Goal: Information Seeking & Learning: Learn about a topic

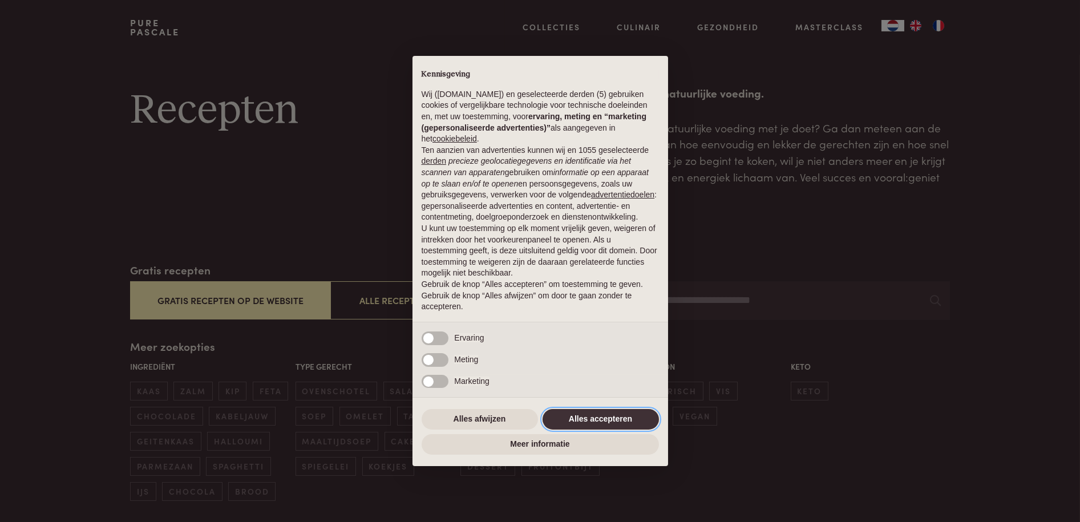
click at [614, 412] on button "Alles accepteren" at bounding box center [600, 419] width 116 height 21
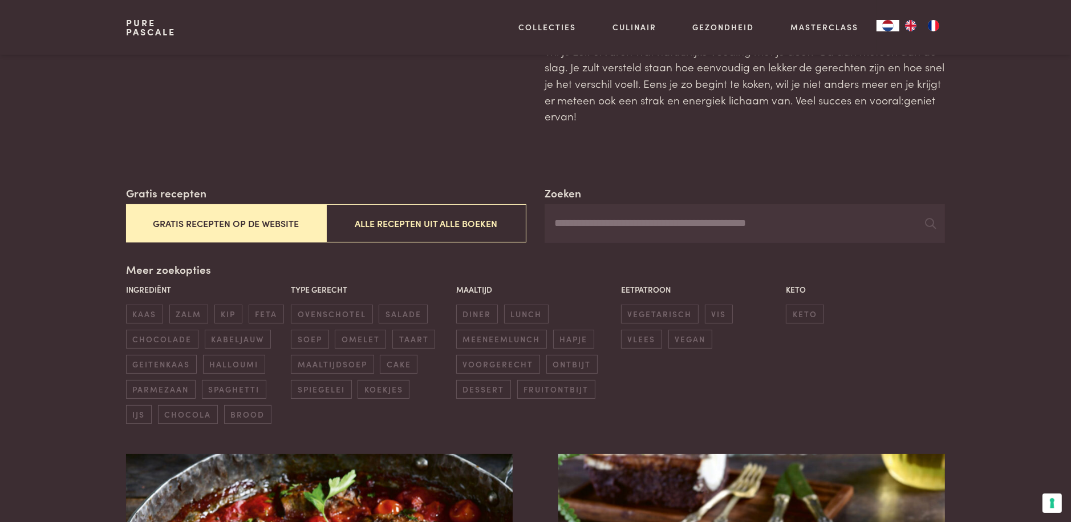
scroll to position [57, 0]
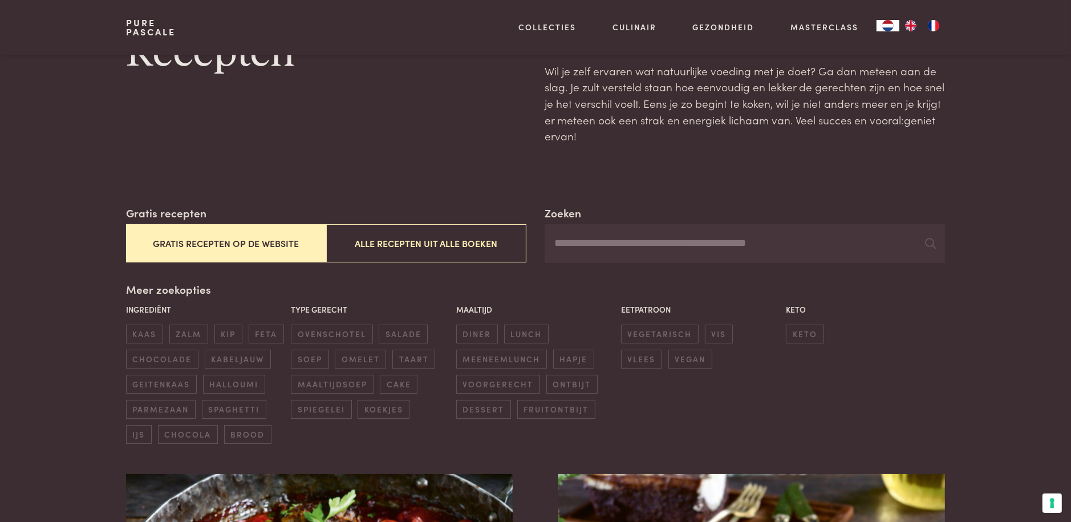
click at [575, 241] on input "Zoeken" at bounding box center [745, 243] width 400 height 39
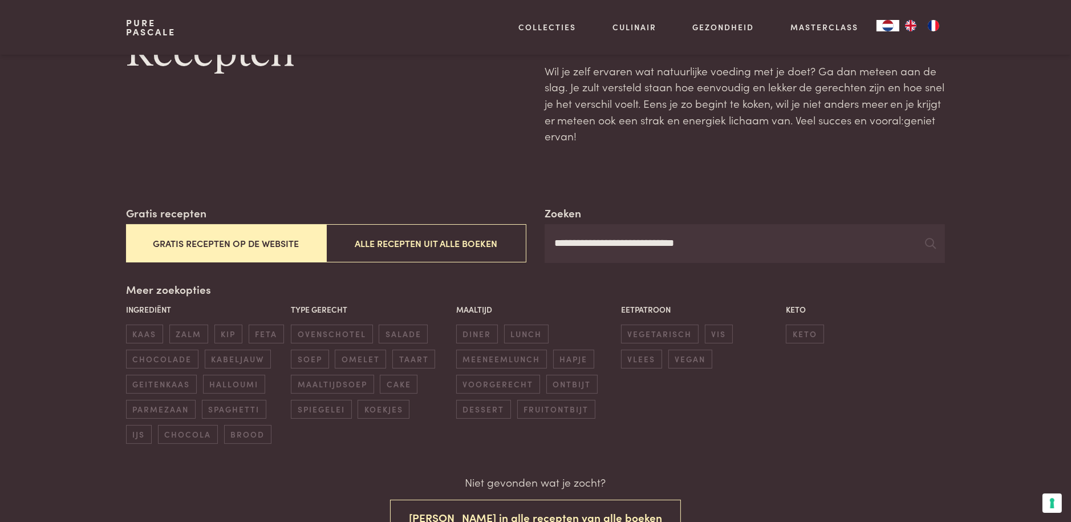
type input "**********"
click at [930, 244] on icon at bounding box center [930, 243] width 11 height 11
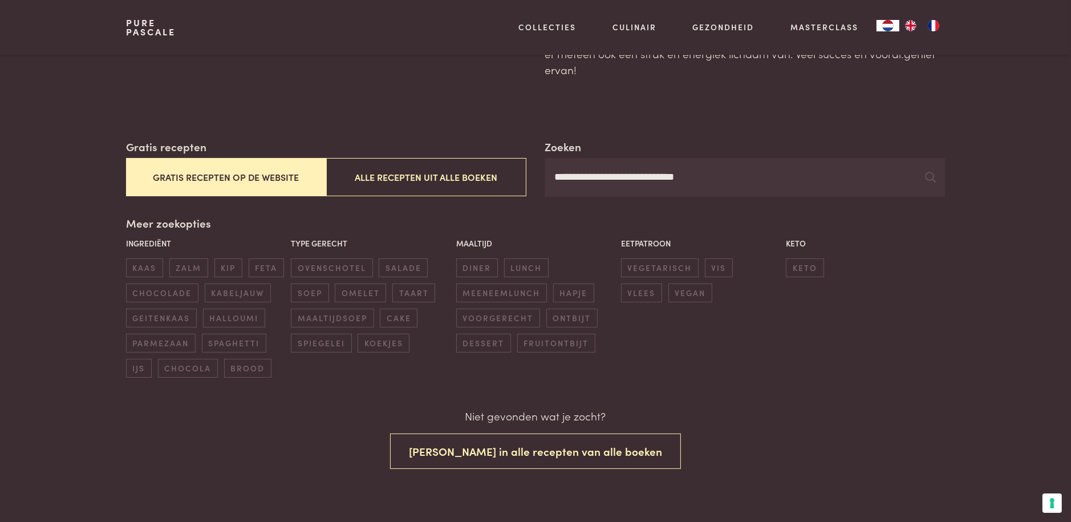
scroll to position [171, 0]
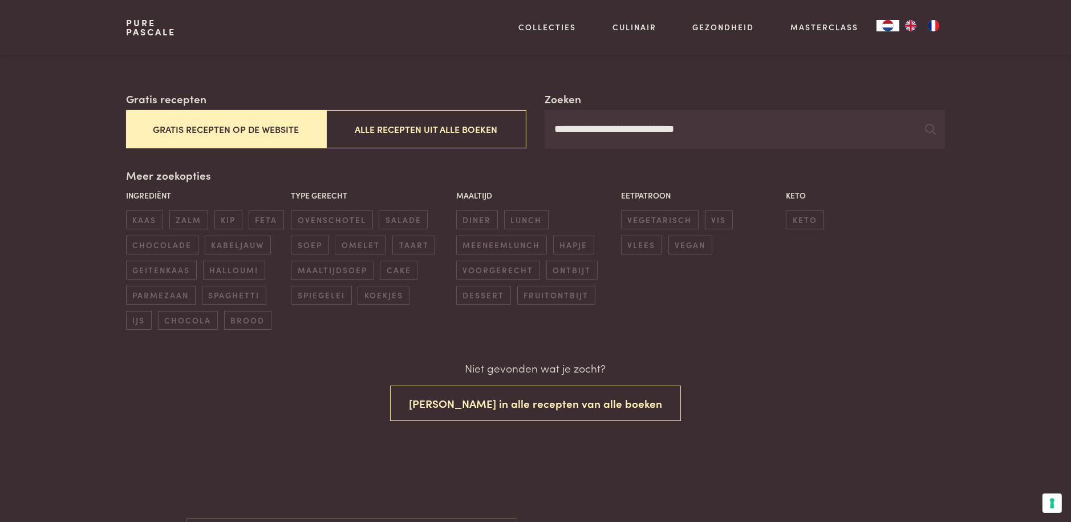
drag, startPoint x: 700, startPoint y: 129, endPoint x: 473, endPoint y: 232, distance: 249.4
click at [549, 135] on input "**********" at bounding box center [745, 129] width 400 height 39
type input "**********"
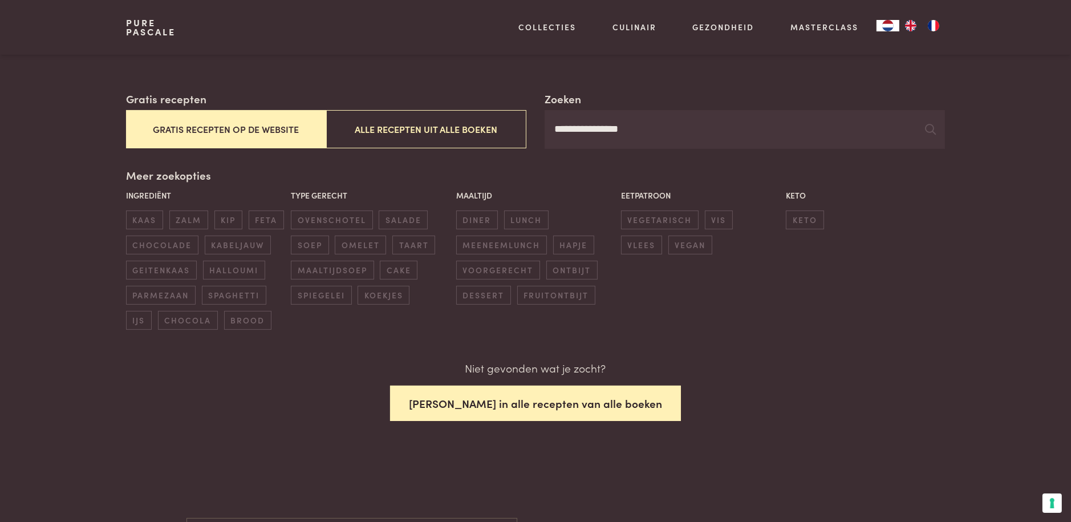
drag, startPoint x: 513, startPoint y: 393, endPoint x: 511, endPoint y: 400, distance: 7.4
click at [511, 400] on button "Zoek in alle recepten van alle boeken" at bounding box center [535, 404] width 291 height 36
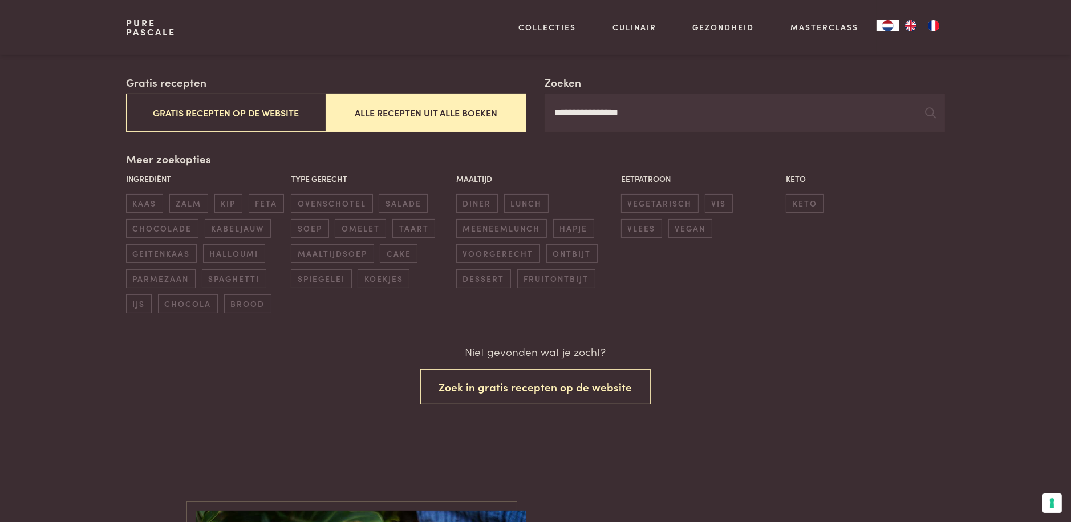
scroll to position [188, 0]
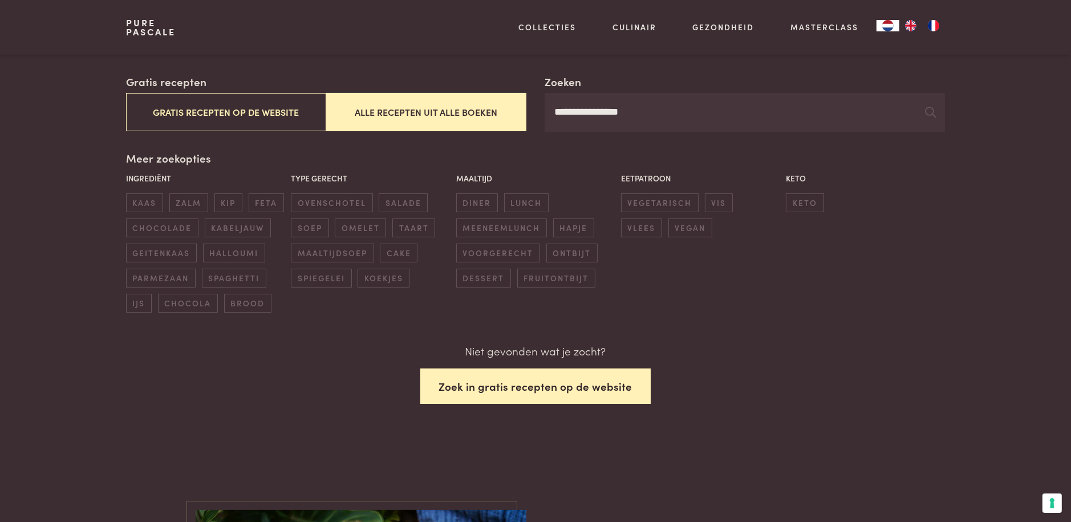
click at [530, 391] on button "Zoek in gratis recepten op de website" at bounding box center [535, 386] width 231 height 36
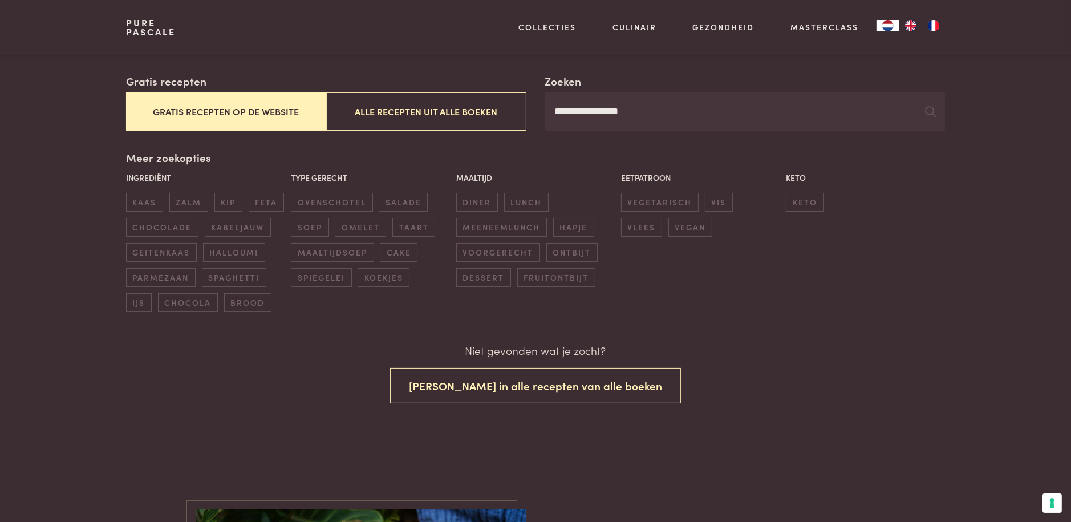
scroll to position [188, 0]
click at [930, 112] on icon at bounding box center [930, 112] width 11 height 11
click at [239, 278] on span "spaghetti" at bounding box center [234, 278] width 64 height 19
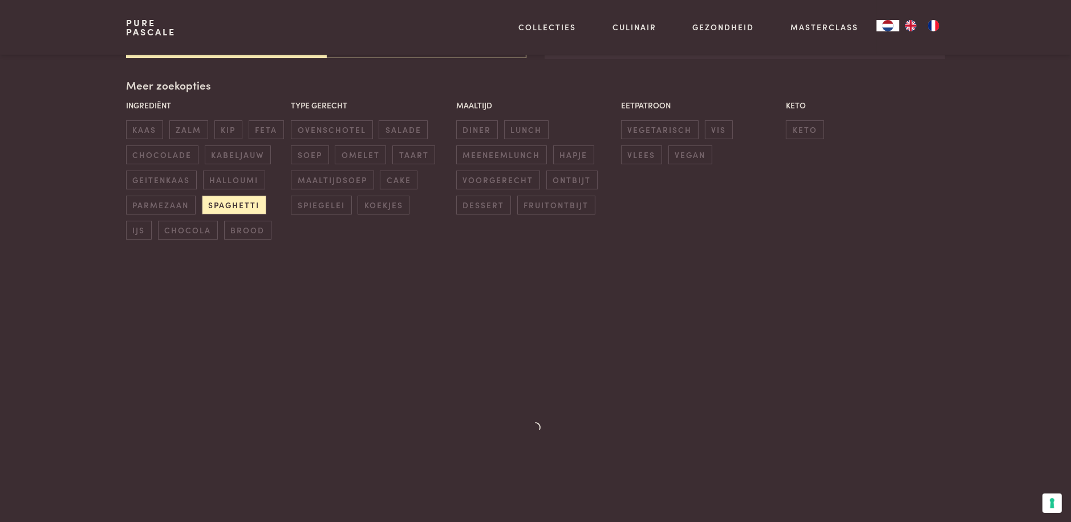
scroll to position [262, 0]
click at [244, 206] on span "spaghetti" at bounding box center [234, 204] width 64 height 19
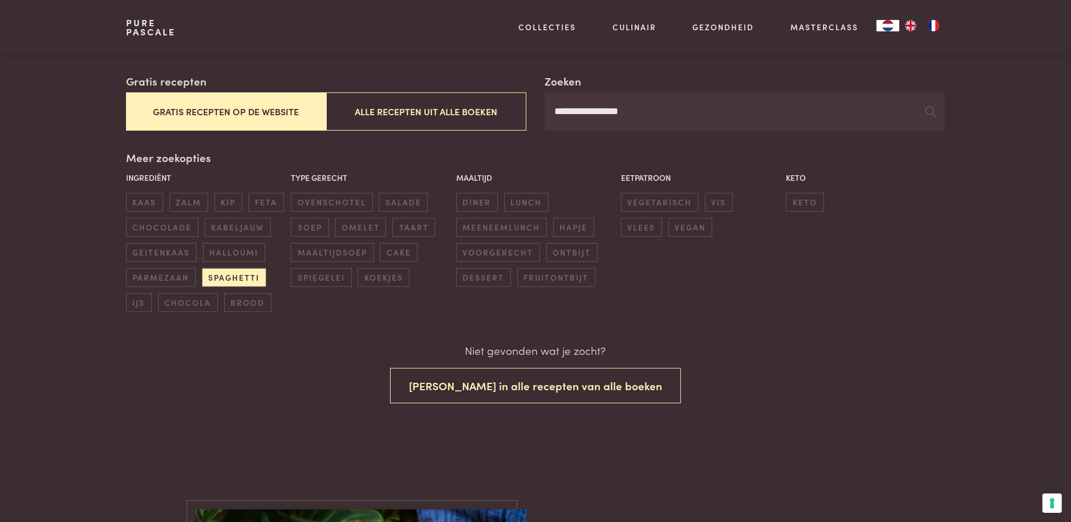
scroll to position [188, 0]
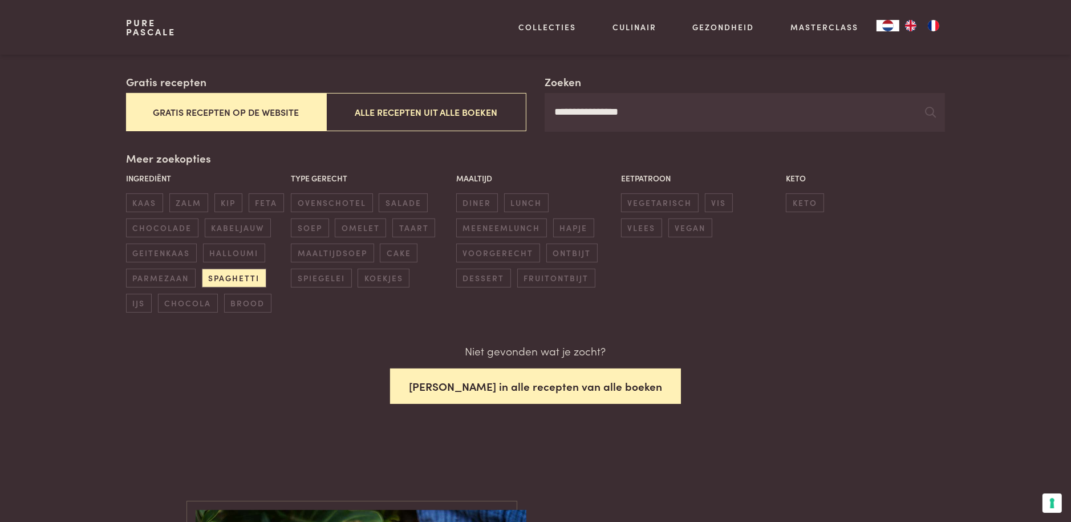
click at [517, 378] on button "Zoek in alle recepten van alle boeken" at bounding box center [535, 386] width 291 height 36
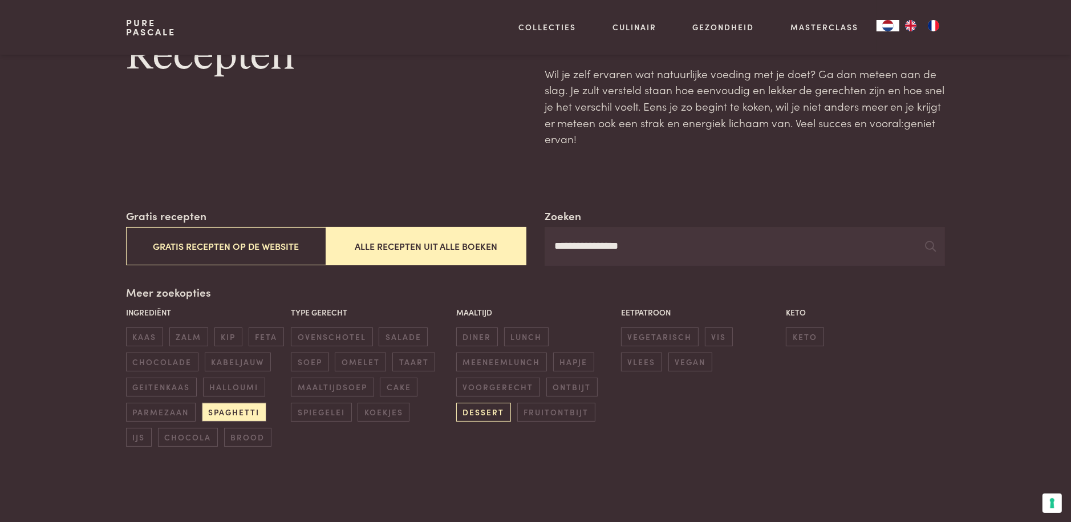
scroll to position [34, 0]
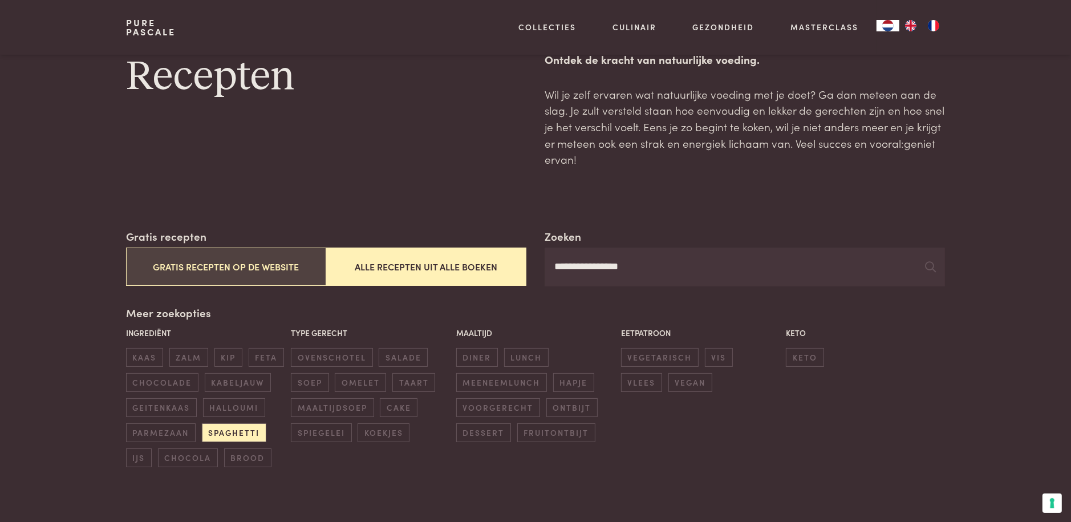
click at [215, 270] on button "Gratis recepten op de website" at bounding box center [226, 267] width 200 height 38
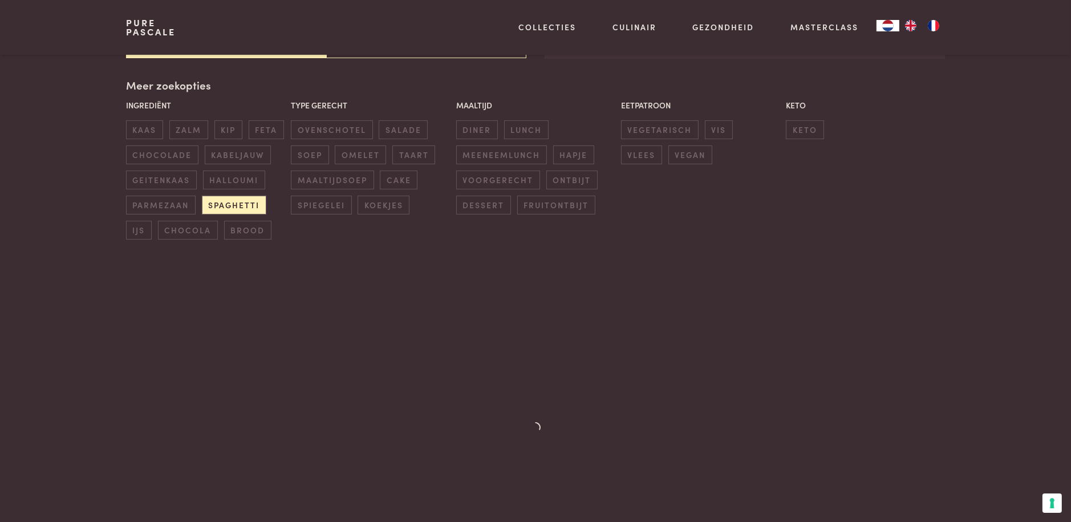
scroll to position [262, 0]
drag, startPoint x: 242, startPoint y: 204, endPoint x: 290, endPoint y: 205, distance: 47.9
click at [243, 204] on span "spaghetti" at bounding box center [234, 204] width 64 height 19
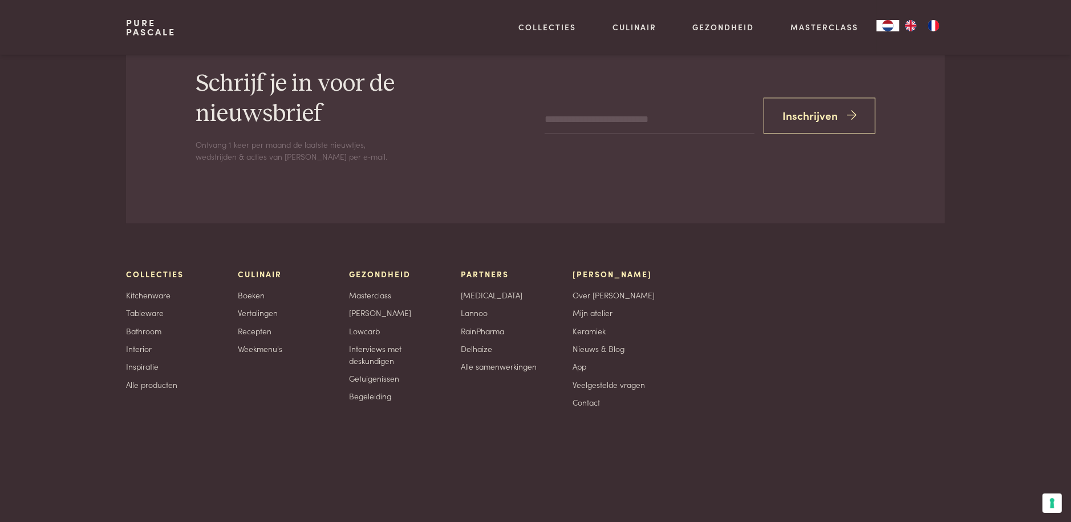
scroll to position [3343, 0]
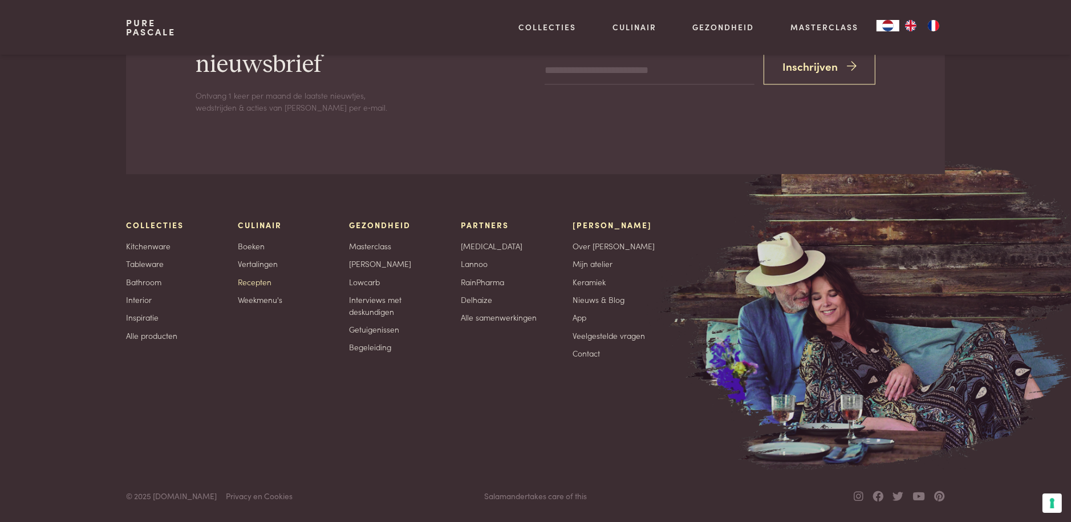
click at [263, 280] on link "Recepten" at bounding box center [255, 282] width 34 height 12
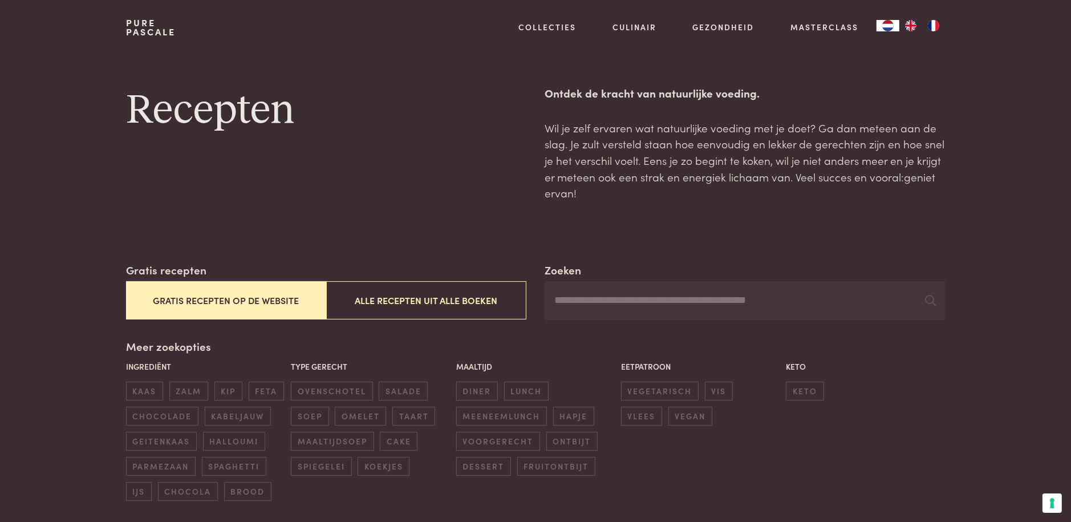
click at [566, 302] on input "Zoeken" at bounding box center [745, 300] width 400 height 39
click at [930, 301] on icon at bounding box center [930, 300] width 11 height 11
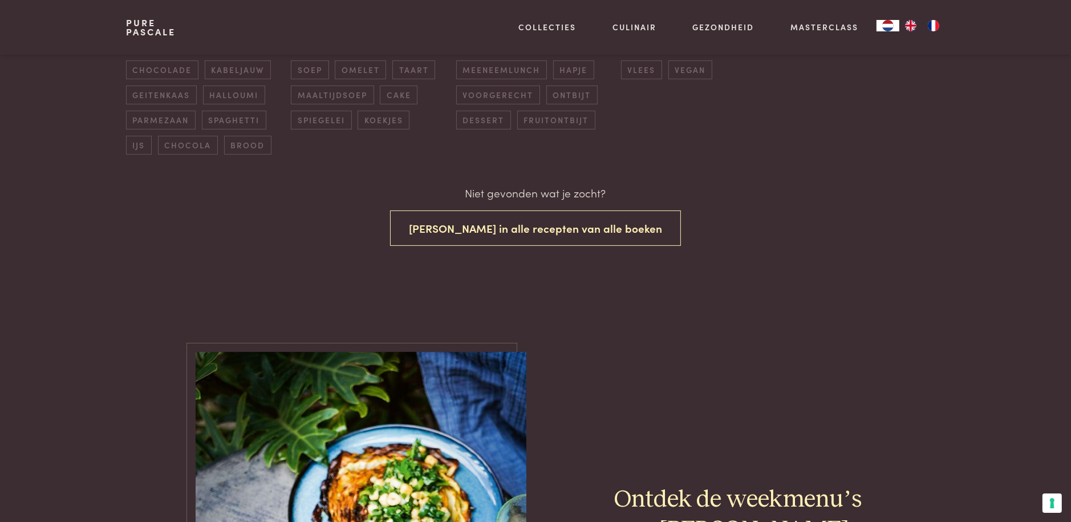
scroll to position [342, 0]
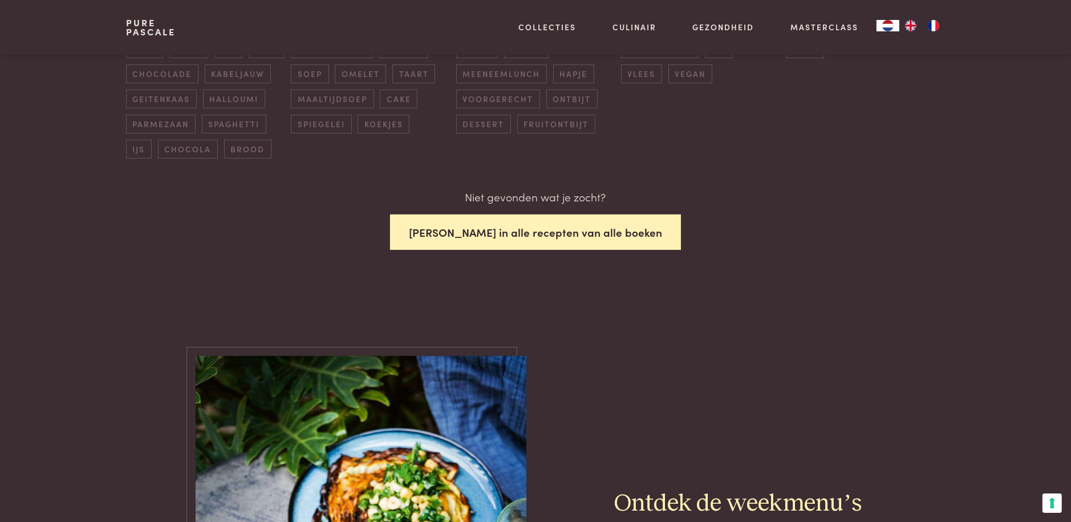
click at [562, 232] on button "Zoek in alle recepten van alle boeken" at bounding box center [535, 232] width 291 height 36
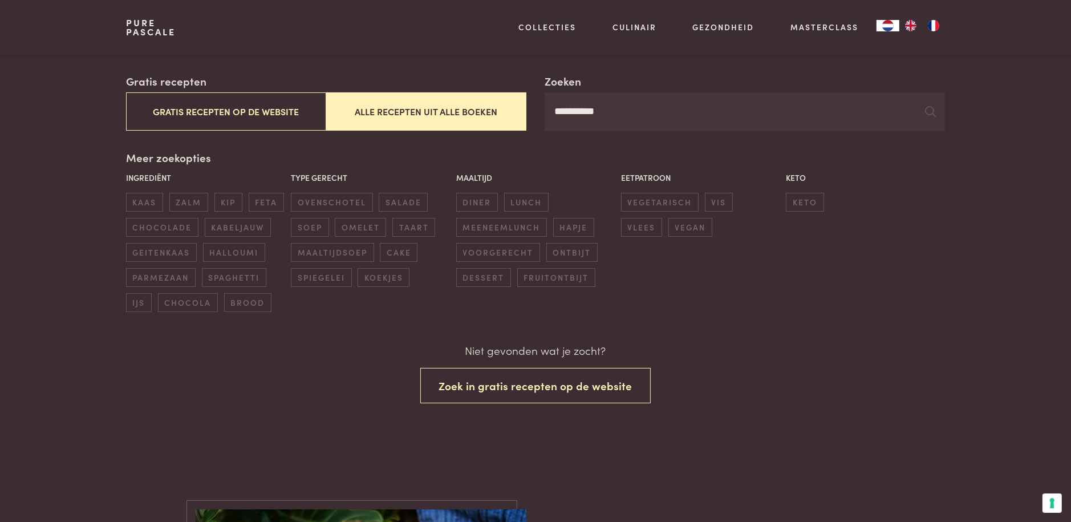
scroll to position [188, 0]
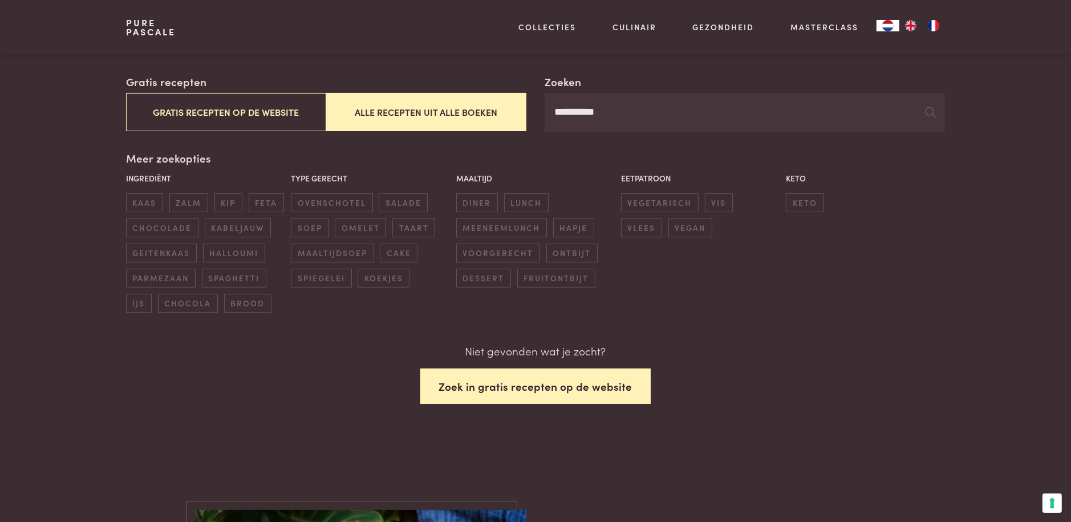
click at [499, 387] on button "Zoek in gratis recepten op de website" at bounding box center [535, 386] width 231 height 36
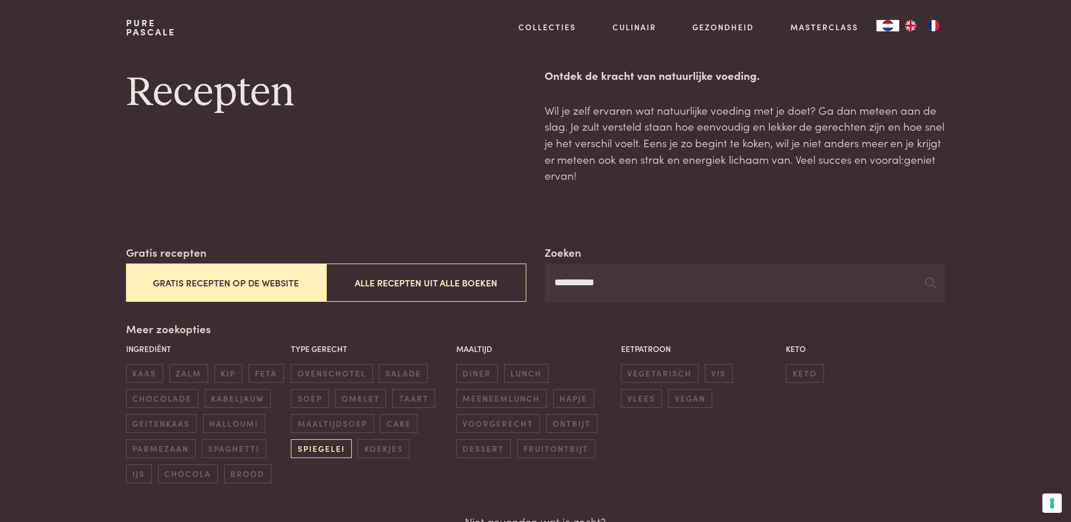
scroll to position [17, 0]
click at [160, 286] on button "Gratis recepten op de website" at bounding box center [226, 283] width 200 height 38
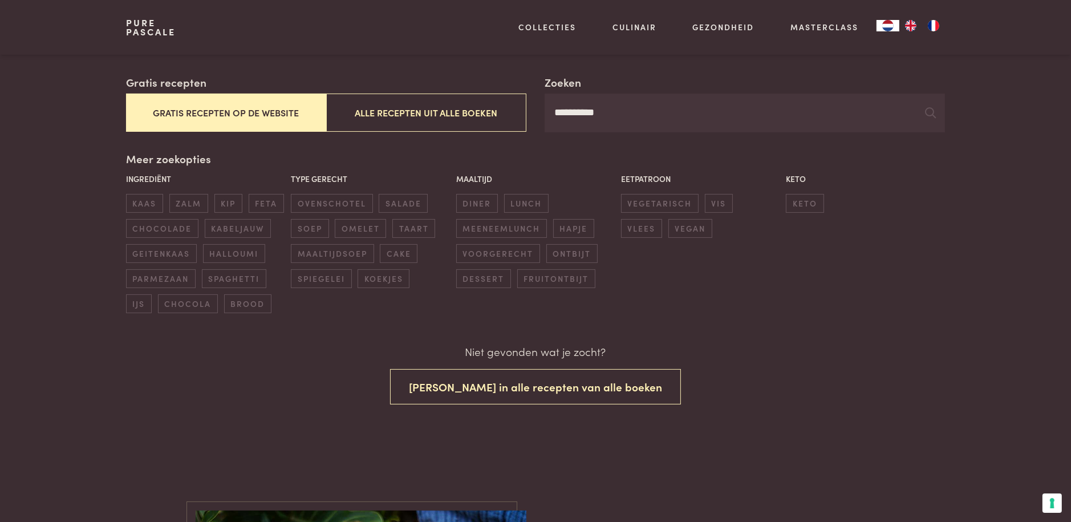
scroll to position [188, 0]
click at [232, 112] on button "Gratis recepten op de website" at bounding box center [226, 112] width 200 height 38
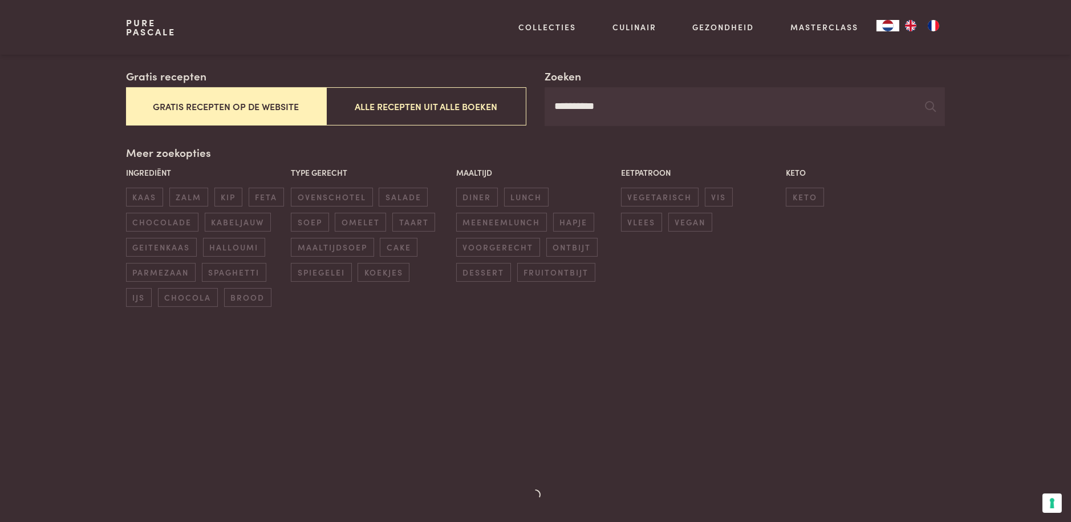
click at [232, 112] on button "Gratis recepten op de website" at bounding box center [226, 106] width 200 height 38
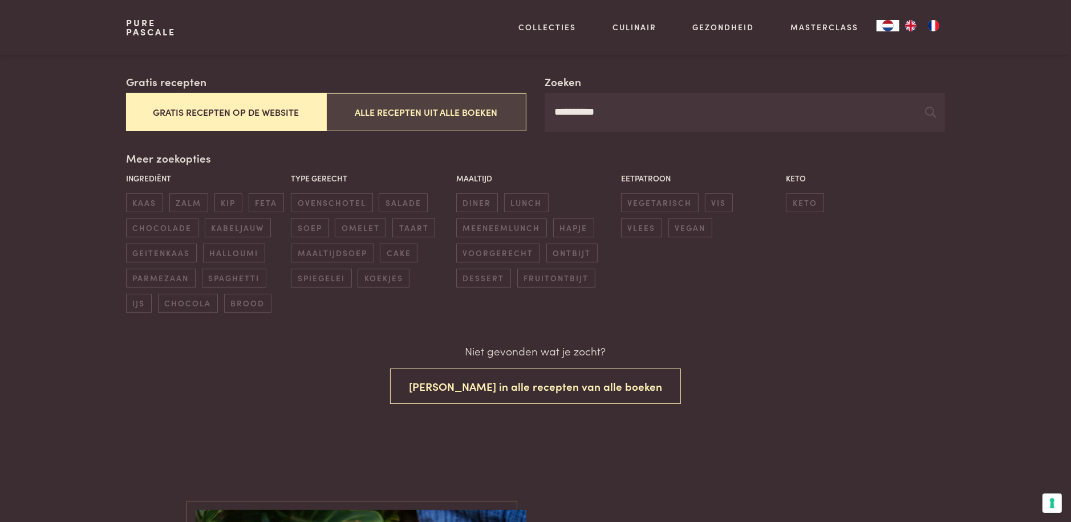
click at [400, 116] on button "Alle recepten uit alle boeken" at bounding box center [426, 112] width 200 height 38
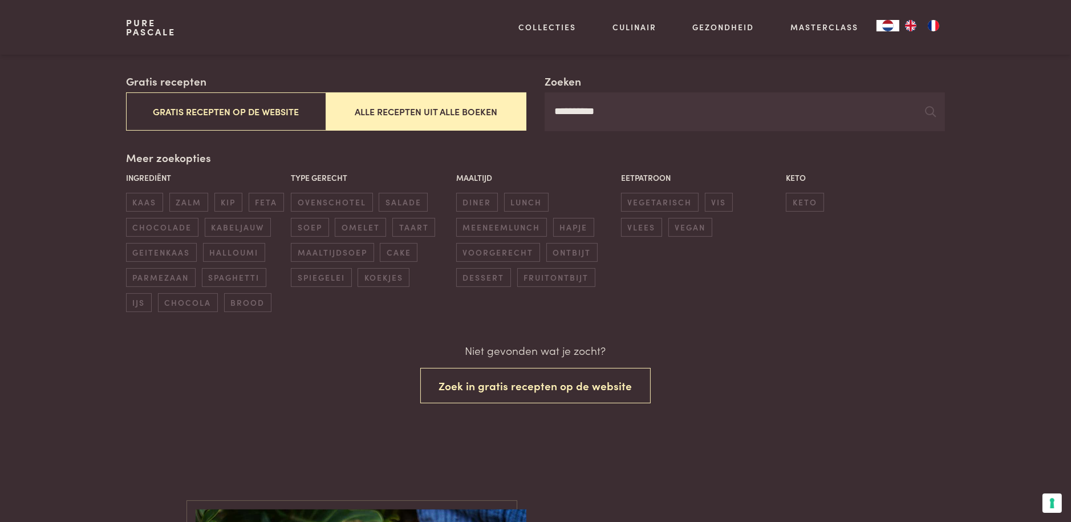
scroll to position [188, 0]
click at [928, 110] on icon at bounding box center [930, 112] width 11 height 11
click at [602, 115] on input "*********" at bounding box center [745, 112] width 400 height 39
click at [930, 111] on icon at bounding box center [930, 112] width 11 height 11
click at [623, 111] on input "**********" at bounding box center [745, 112] width 400 height 39
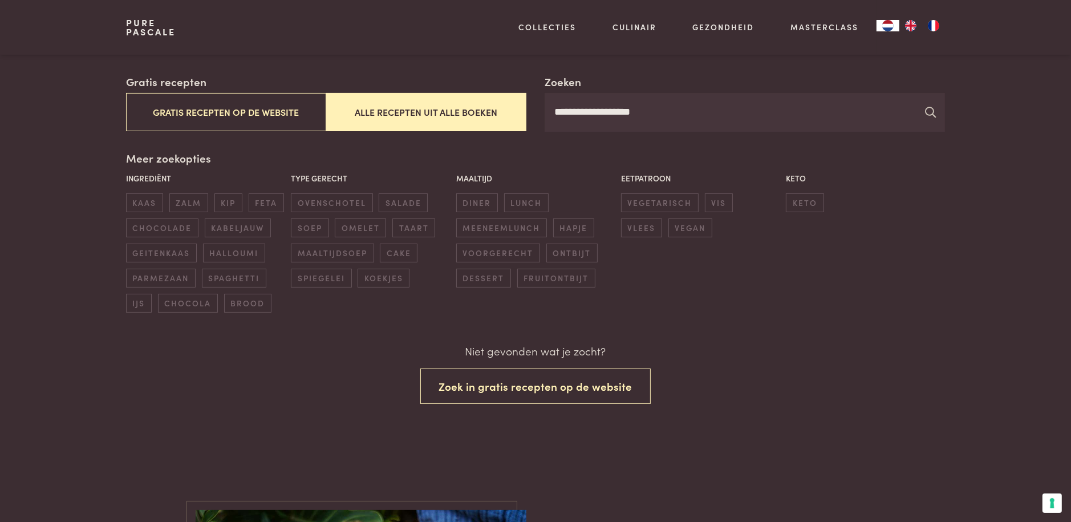
click at [927, 111] on icon at bounding box center [930, 112] width 11 height 11
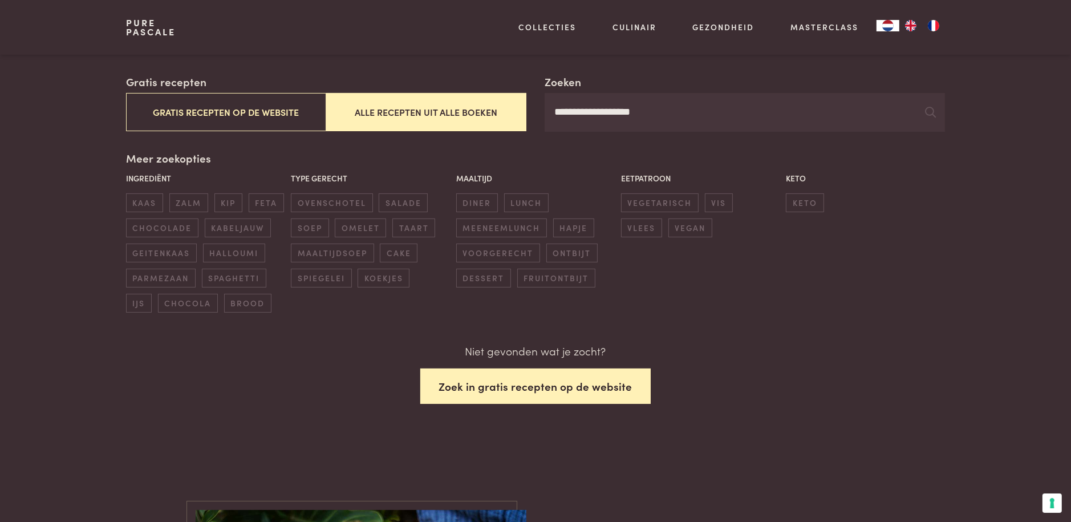
click at [489, 387] on button "Zoek in gratis recepten op de website" at bounding box center [535, 386] width 231 height 36
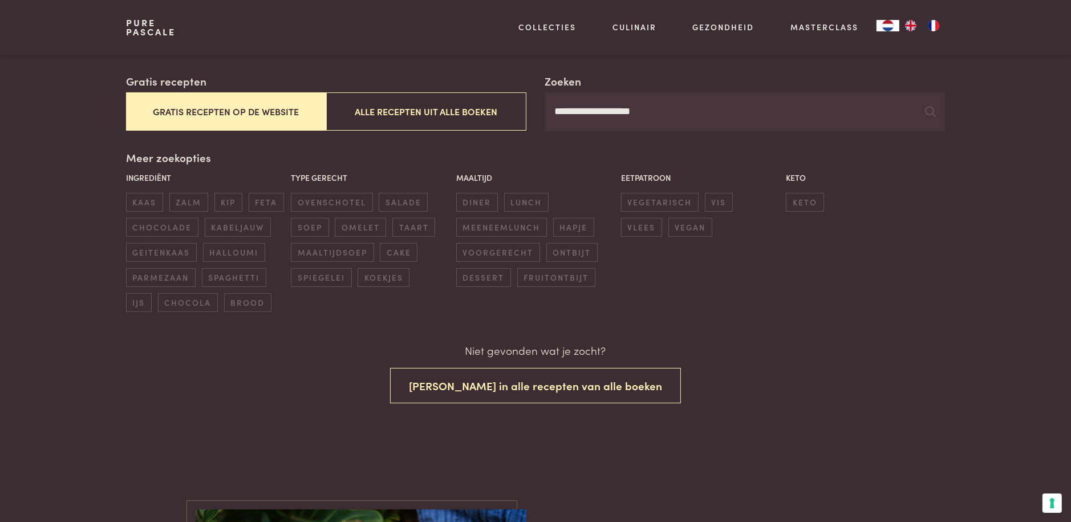
scroll to position [188, 0]
click at [489, 387] on button "Zoek in alle recepten van alle boeken" at bounding box center [535, 386] width 291 height 36
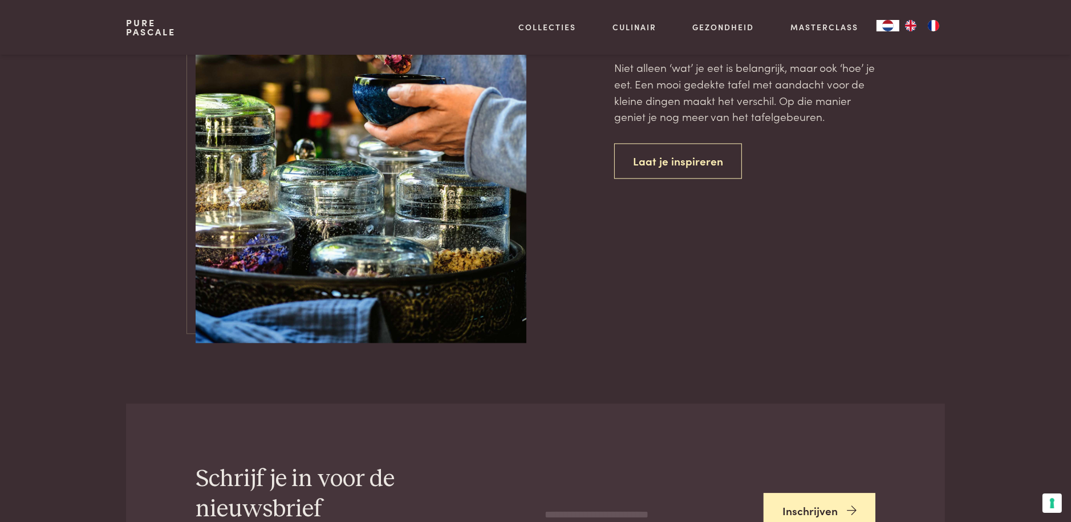
scroll to position [2886, 0]
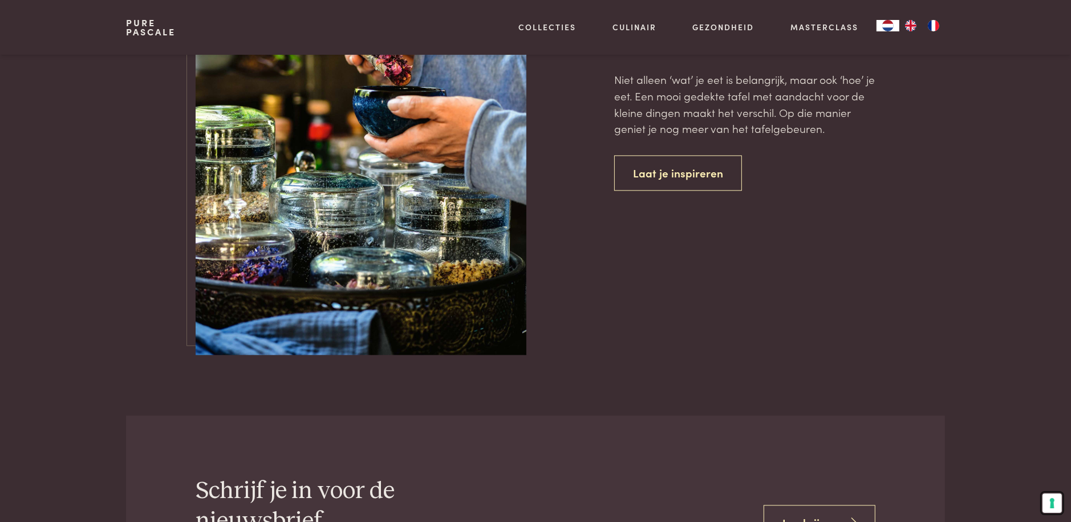
click at [1051, 500] on button "Uw voorkeuren voor toestemming voor trackingtechnologieën" at bounding box center [1052, 502] width 19 height 19
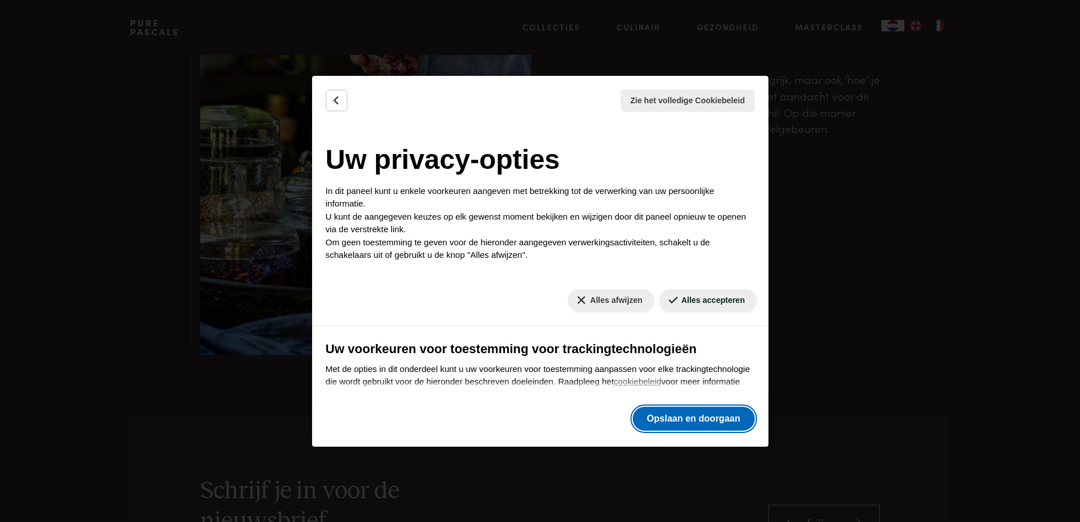
click at [707, 421] on button "Opslaan en doorgaan" at bounding box center [694, 419] width 122 height 24
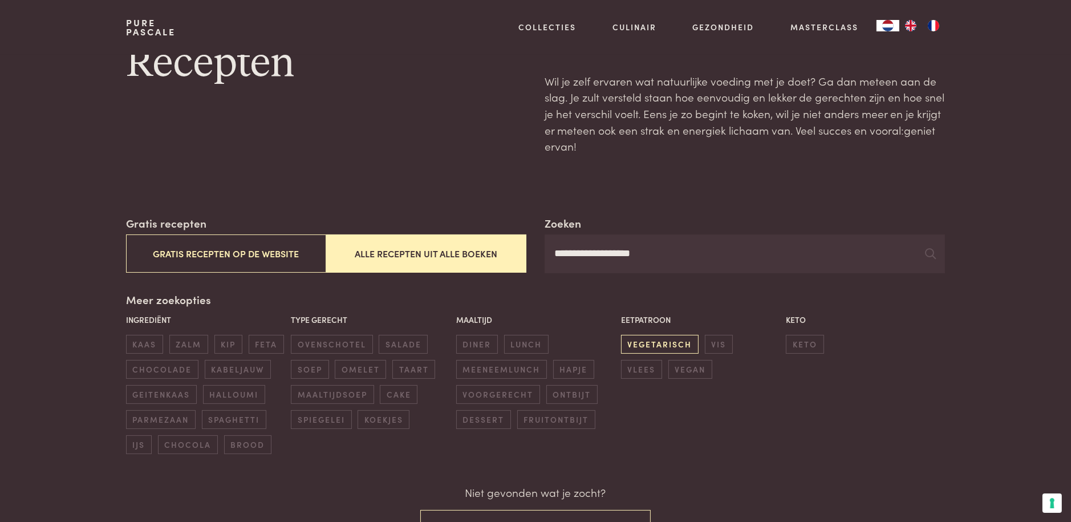
scroll to position [0, 0]
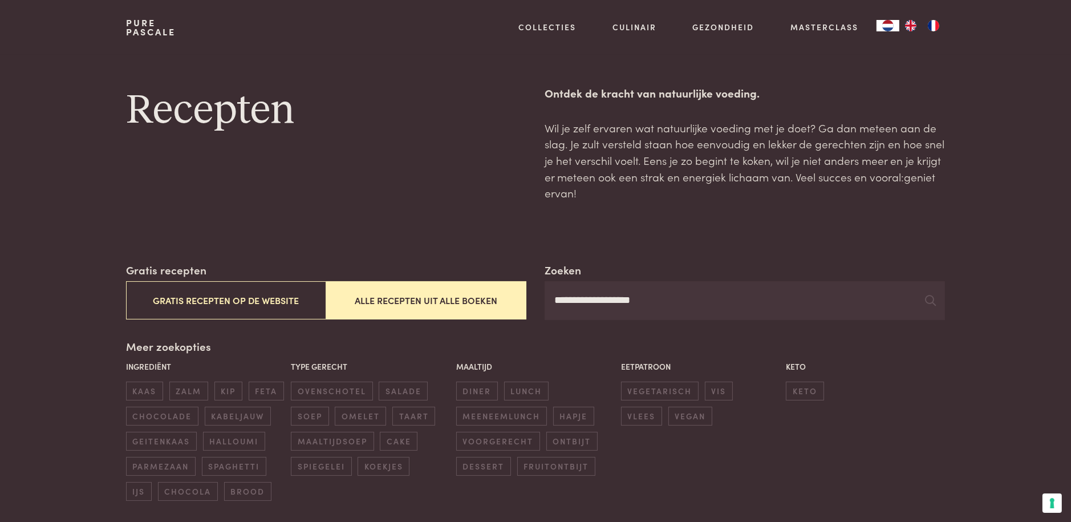
click at [552, 301] on input "**********" at bounding box center [745, 300] width 400 height 39
click at [513, 391] on span "lunch" at bounding box center [526, 391] width 44 height 19
click at [610, 301] on input "**********" at bounding box center [745, 300] width 400 height 39
click at [657, 301] on input "**********" at bounding box center [745, 300] width 400 height 39
click at [694, 334] on div "**********" at bounding box center [535, 381] width 819 height 239
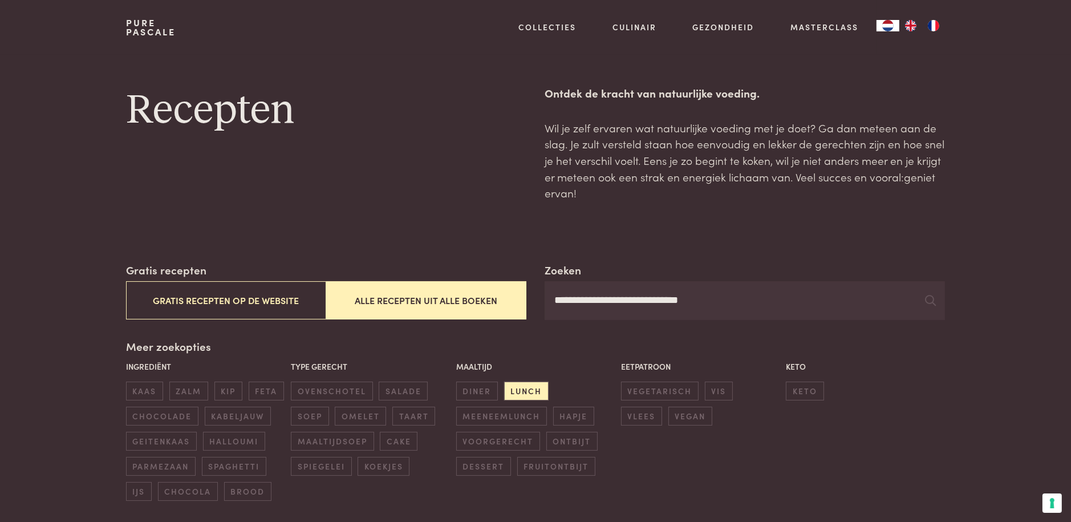
click at [659, 298] on input "**********" at bounding box center [745, 300] width 400 height 39
click at [681, 330] on div "**********" at bounding box center [535, 381] width 819 height 239
click at [658, 303] on input "**********" at bounding box center [745, 300] width 400 height 39
click at [659, 299] on input "**********" at bounding box center [745, 300] width 400 height 39
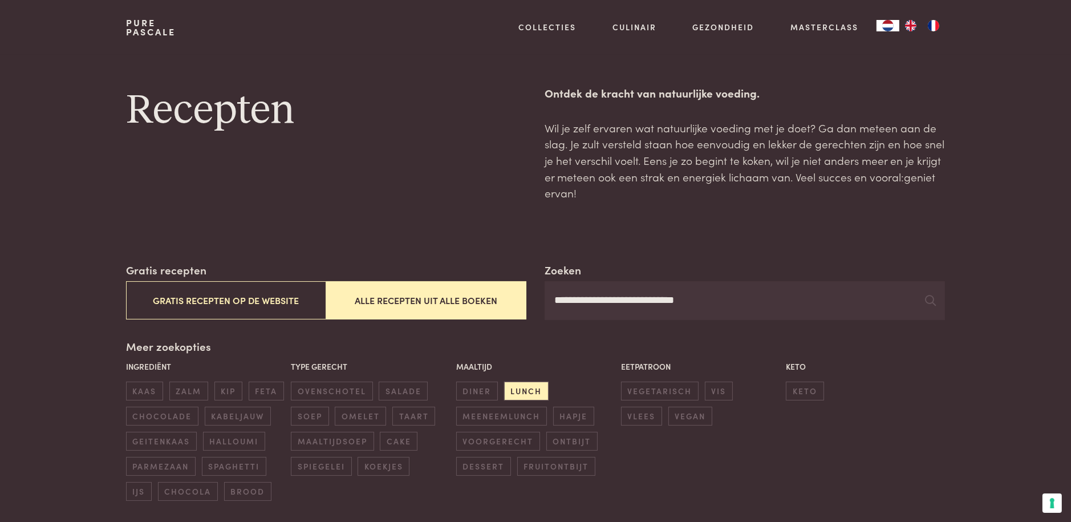
click at [739, 338] on div "Meer zoekopties Ingrediënt kaas zalm kip feta chocolade kabeljauw geitenkaas ha…" at bounding box center [535, 419] width 819 height 163
drag, startPoint x: 929, startPoint y: 300, endPoint x: 937, endPoint y: 301, distance: 7.5
click at [930, 300] on icon at bounding box center [930, 300] width 11 height 11
drag, startPoint x: 930, startPoint y: 301, endPoint x: 925, endPoint y: 289, distance: 13.0
click at [928, 295] on icon at bounding box center [930, 300] width 11 height 11
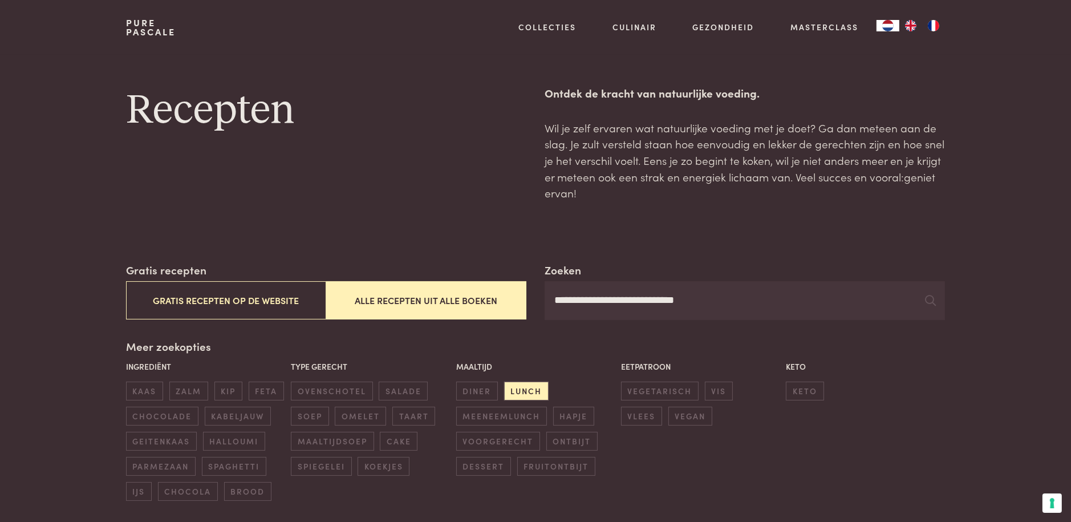
click at [700, 301] on input "**********" at bounding box center [745, 300] width 400 height 39
type input "**********"
click at [934, 303] on icon at bounding box center [930, 300] width 11 height 11
click at [928, 297] on icon at bounding box center [930, 300] width 11 height 11
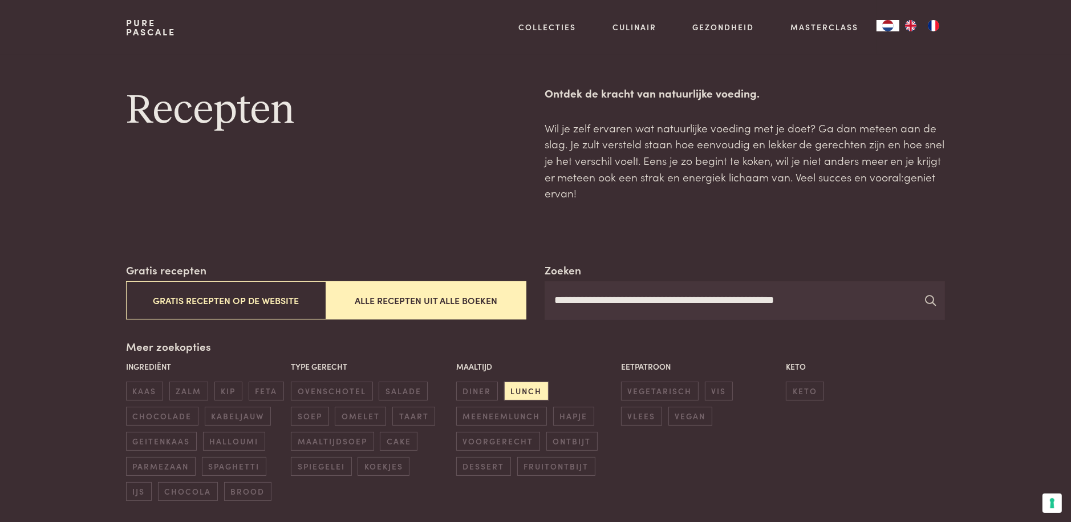
drag, startPoint x: 928, startPoint y: 297, endPoint x: 932, endPoint y: 302, distance: 6.9
click at [932, 302] on icon at bounding box center [930, 300] width 11 height 11
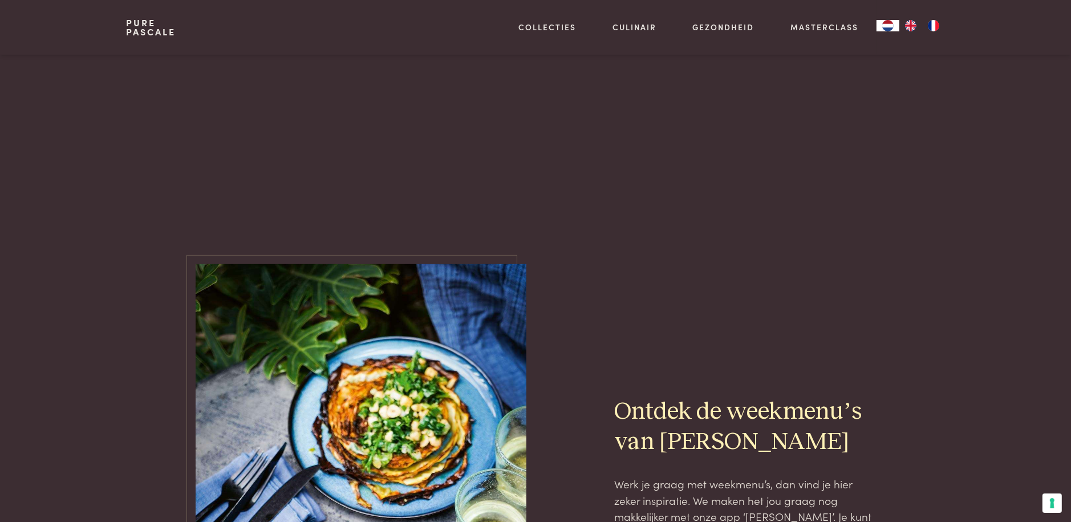
scroll to position [439, 0]
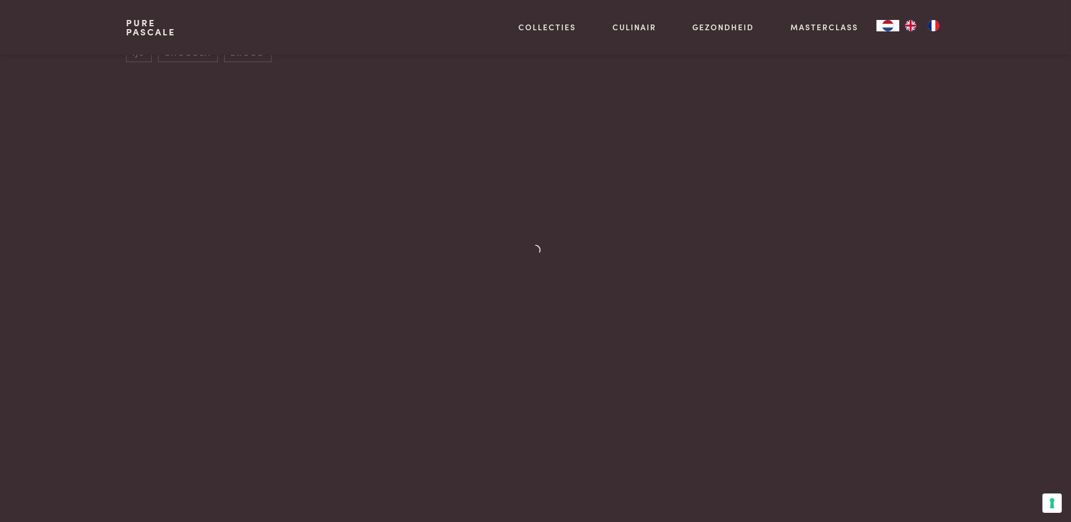
click at [828, 488] on div "Vorige Volgende" at bounding box center [535, 290] width 819 height 396
click at [718, 306] on div at bounding box center [535, 267] width 819 height 351
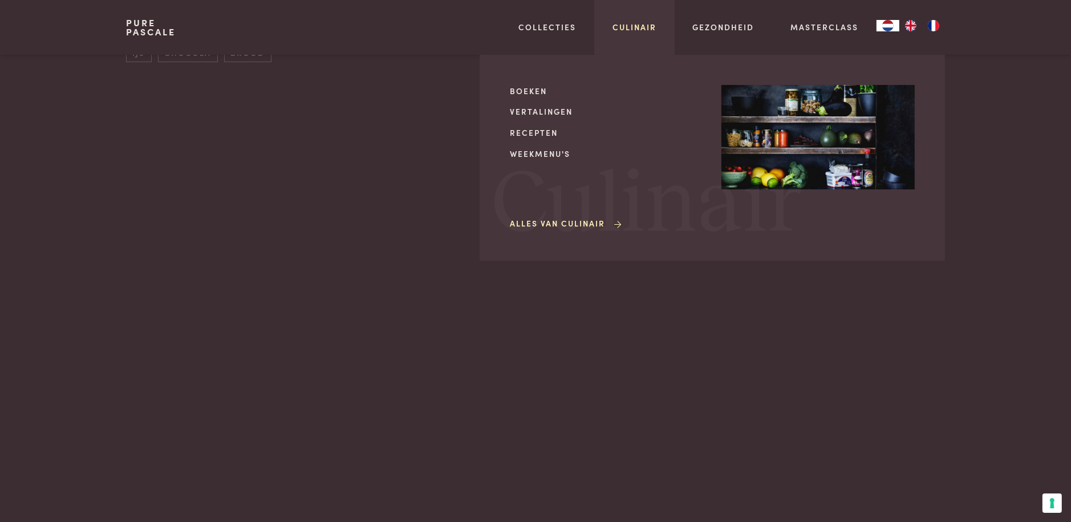
click at [642, 31] on link "Culinair" at bounding box center [635, 27] width 44 height 12
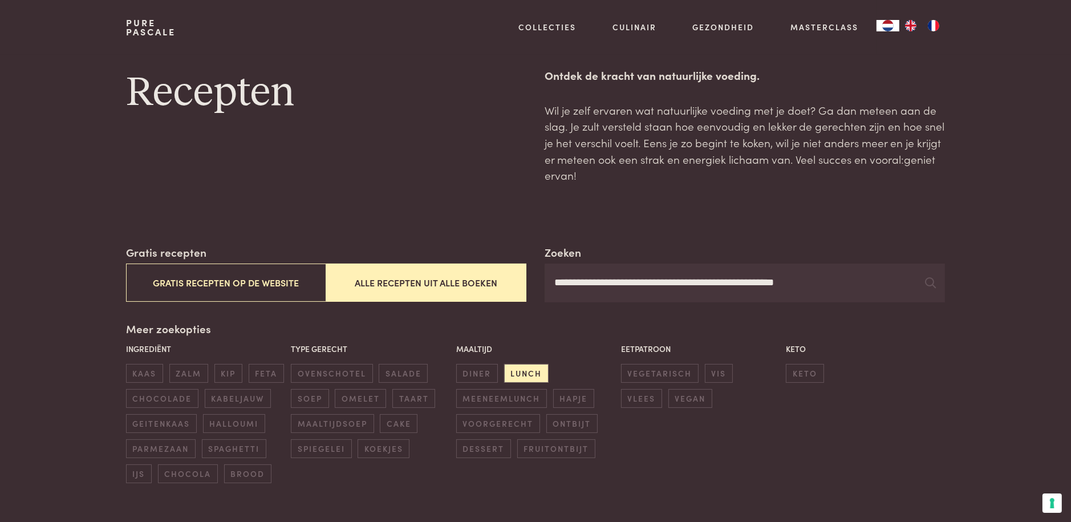
scroll to position [0, 0]
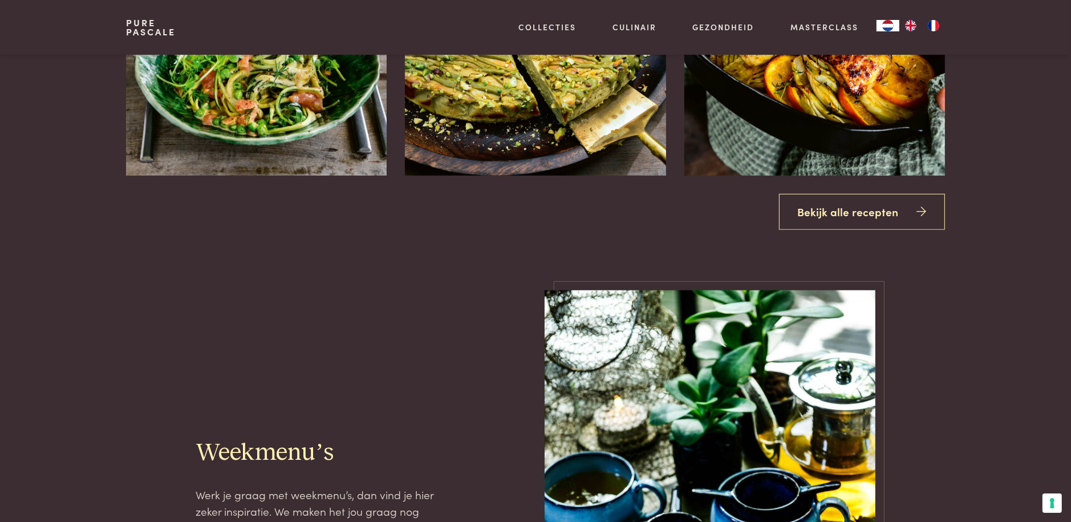
scroll to position [1141, 0]
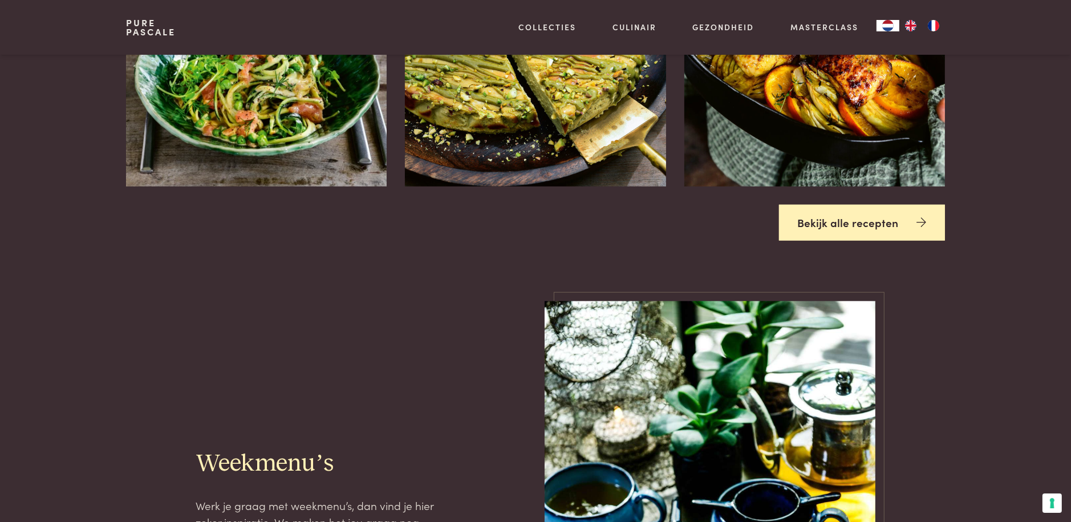
click at [882, 225] on link "Bekijk alle recepten" at bounding box center [862, 223] width 167 height 36
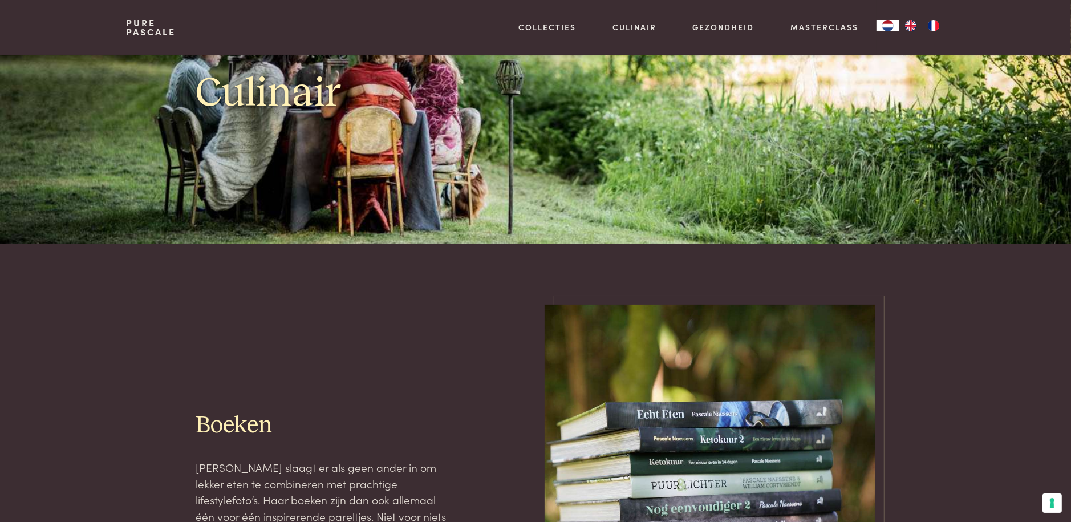
scroll to position [114, 0]
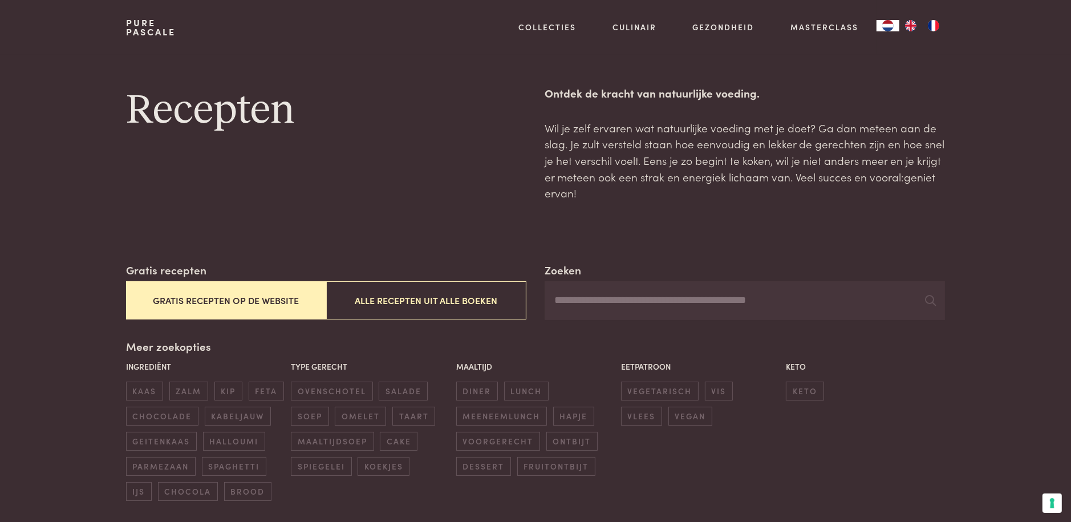
click at [558, 296] on input "Zoeken" at bounding box center [745, 300] width 400 height 39
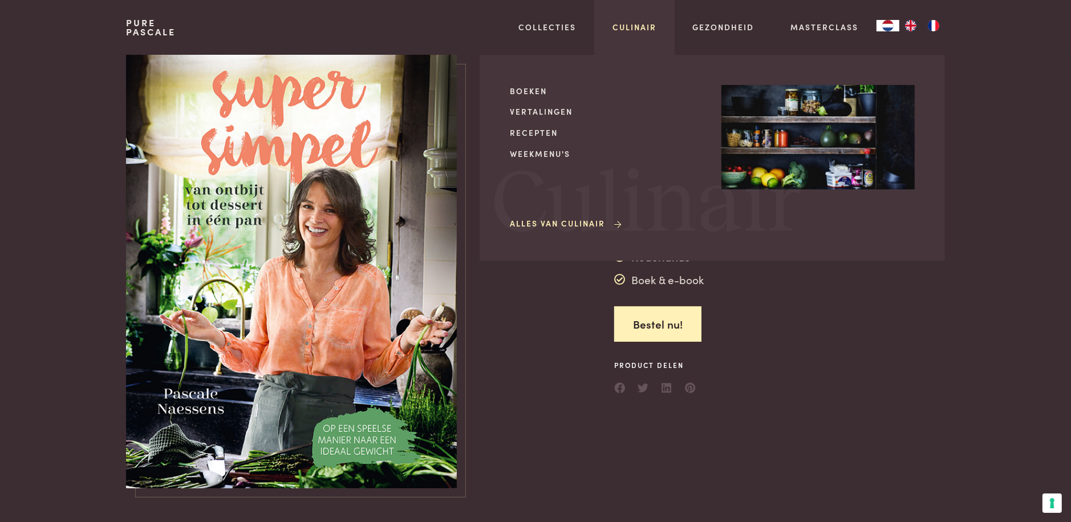
click at [630, 25] on link "Culinair" at bounding box center [635, 27] width 44 height 12
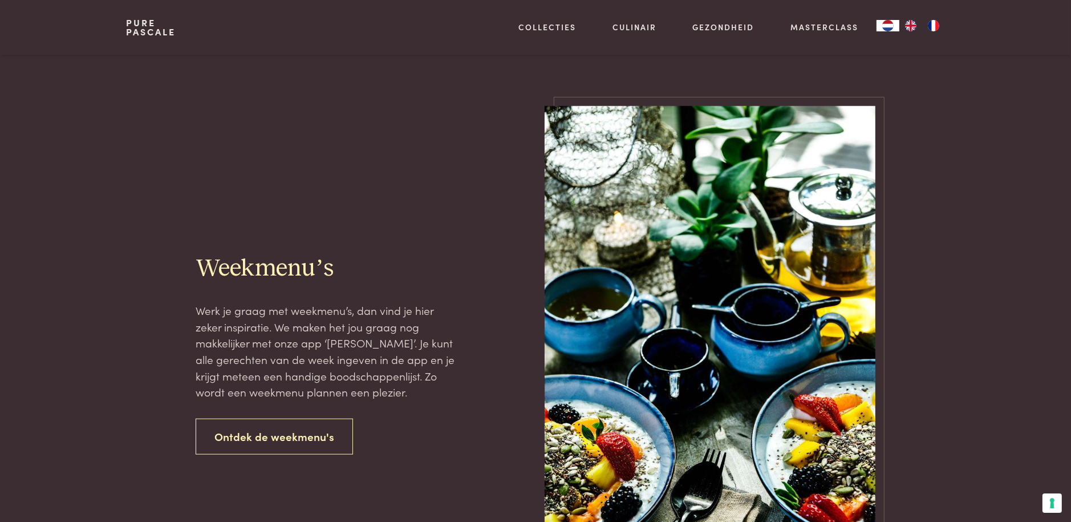
scroll to position [1198, 0]
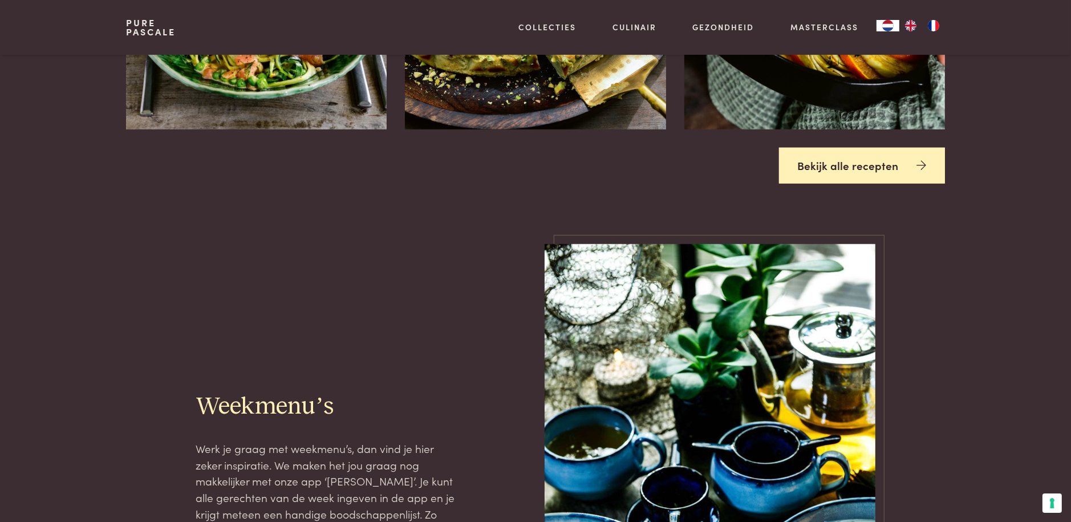
click at [874, 163] on link "Bekijk alle recepten" at bounding box center [862, 166] width 167 height 36
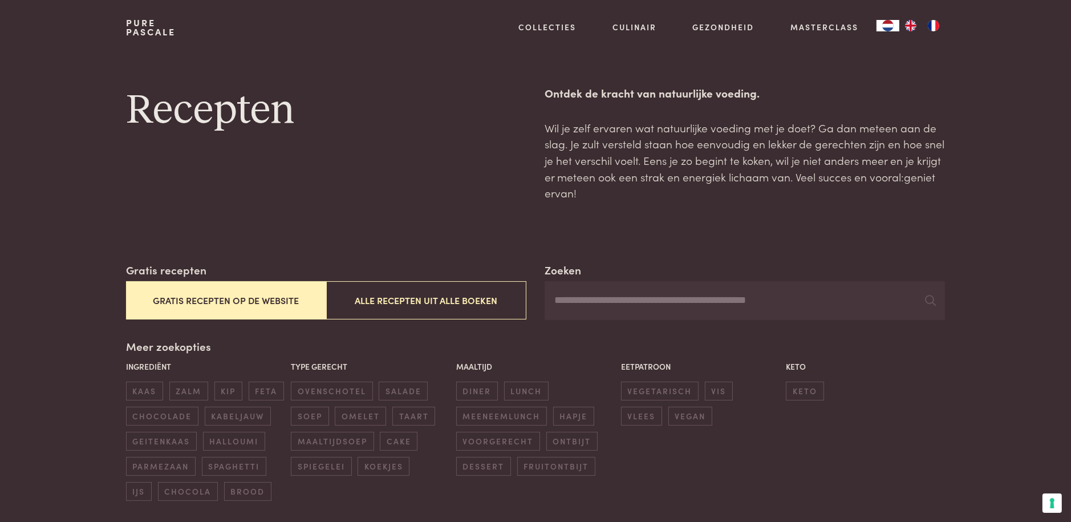
click at [561, 298] on input "Zoeken" at bounding box center [745, 300] width 400 height 39
type input "**********"
click at [928, 297] on icon at bounding box center [930, 300] width 11 height 11
click at [926, 299] on icon at bounding box center [930, 300] width 11 height 11
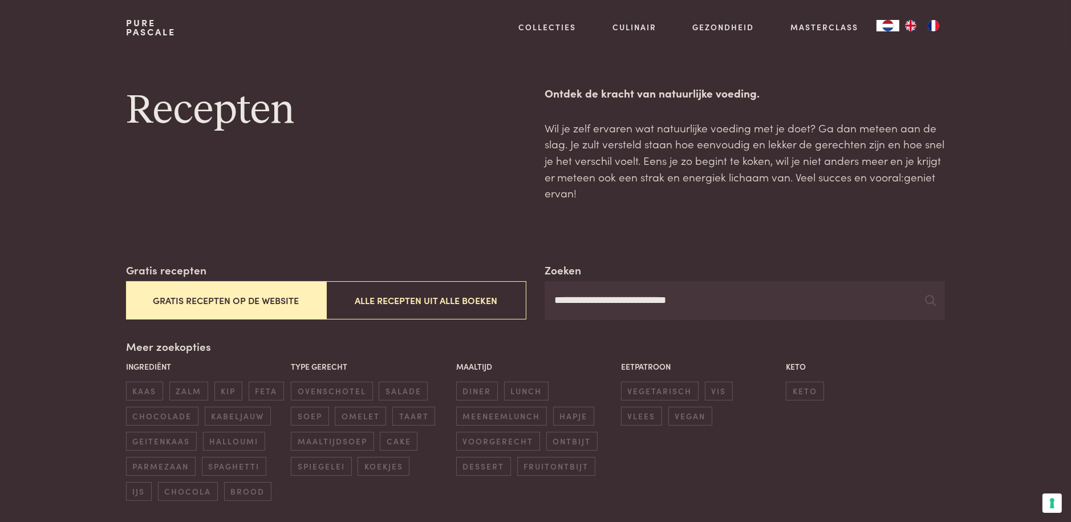
click at [678, 335] on div "**********" at bounding box center [535, 381] width 819 height 239
click at [527, 319] on div "**********" at bounding box center [535, 291] width 819 height 58
drag, startPoint x: 365, startPoint y: 90, endPoint x: 412, endPoint y: 90, distance: 47.3
click at [366, 90] on h1 "Recepten" at bounding box center [326, 110] width 400 height 51
drag, startPoint x: 910, startPoint y: 457, endPoint x: 918, endPoint y: 454, distance: 8.2
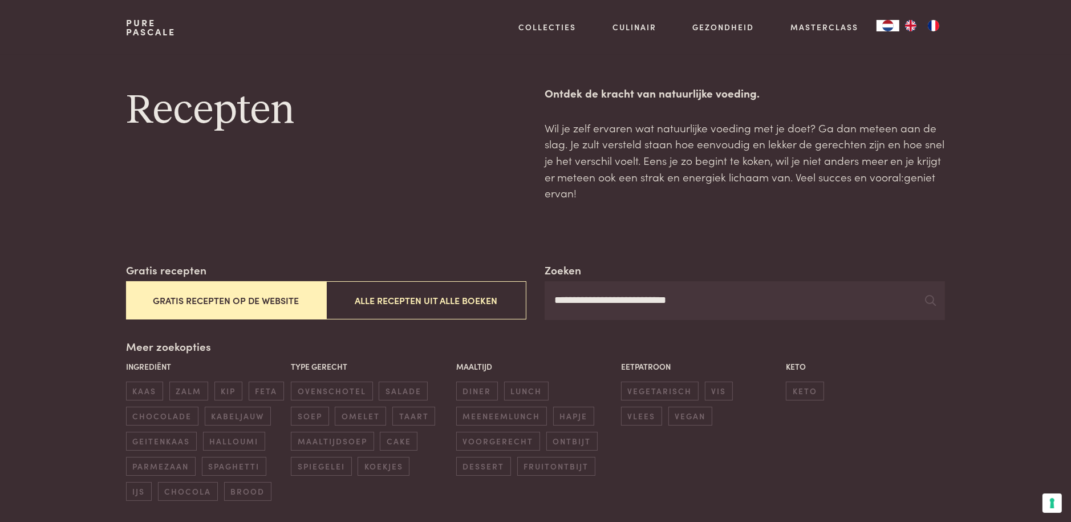
click at [918, 454] on div "Ingrediënt kaas zalm kip feta chocolade kabeljauw geitenkaas halloumi parmezaan…" at bounding box center [535, 431] width 825 height 147
drag, startPoint x: 492, startPoint y: 189, endPoint x: 490, endPoint y: 183, distance: 6.1
click at [490, 183] on div "Recepten" at bounding box center [326, 143] width 400 height 116
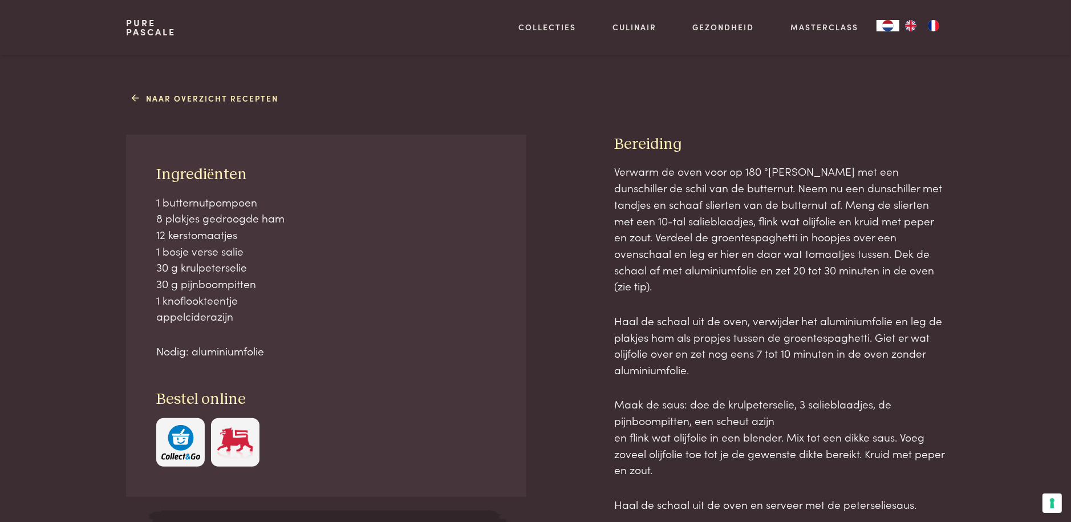
scroll to position [513, 0]
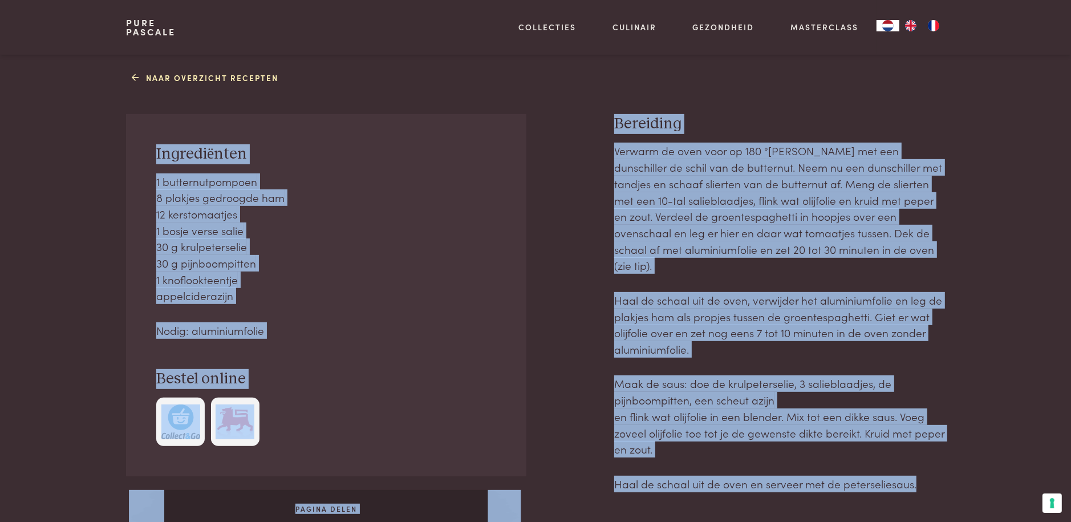
drag, startPoint x: 606, startPoint y: 111, endPoint x: 1019, endPoint y: 475, distance: 550.0
click at [1019, 475] on div "Naar overzicht recepten Ingrediënten 1 butternutpompoen 8 plakjes gedroogde ham…" at bounding box center [535, 310] width 1071 height 485
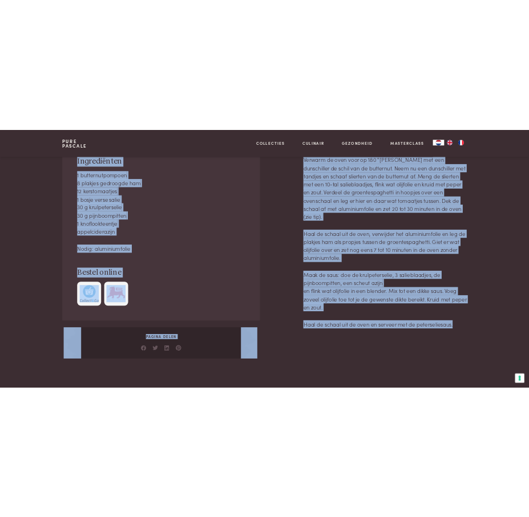
scroll to position [456, 0]
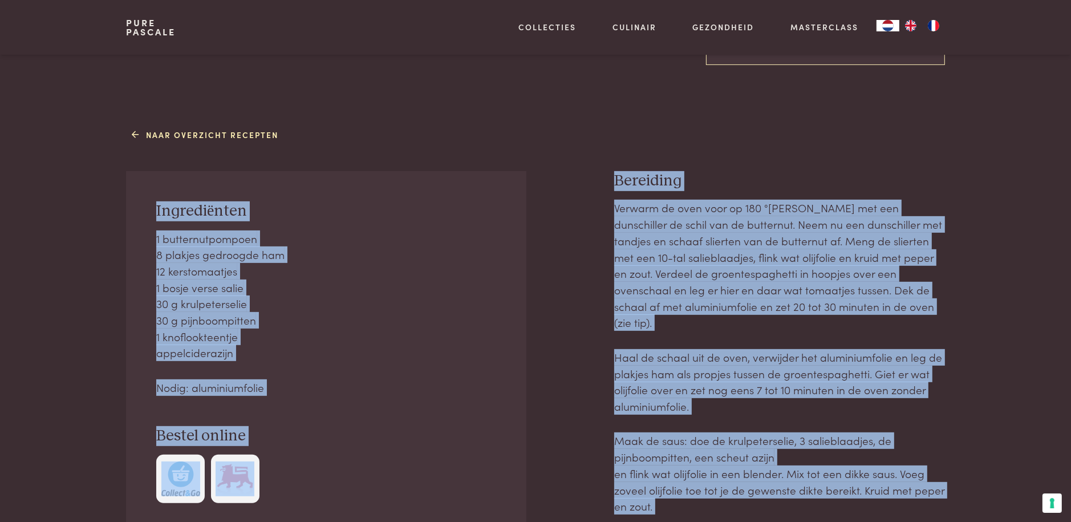
copy div "Ingrediënten 1 butternutpompoen 8 plakjes gedroogde ham 12 kerstomaatjes 1 bosj…"
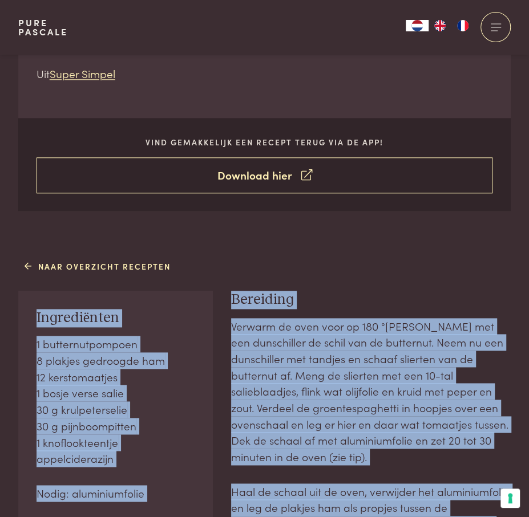
click at [270, 173] on link "Download hier" at bounding box center [265, 175] width 456 height 36
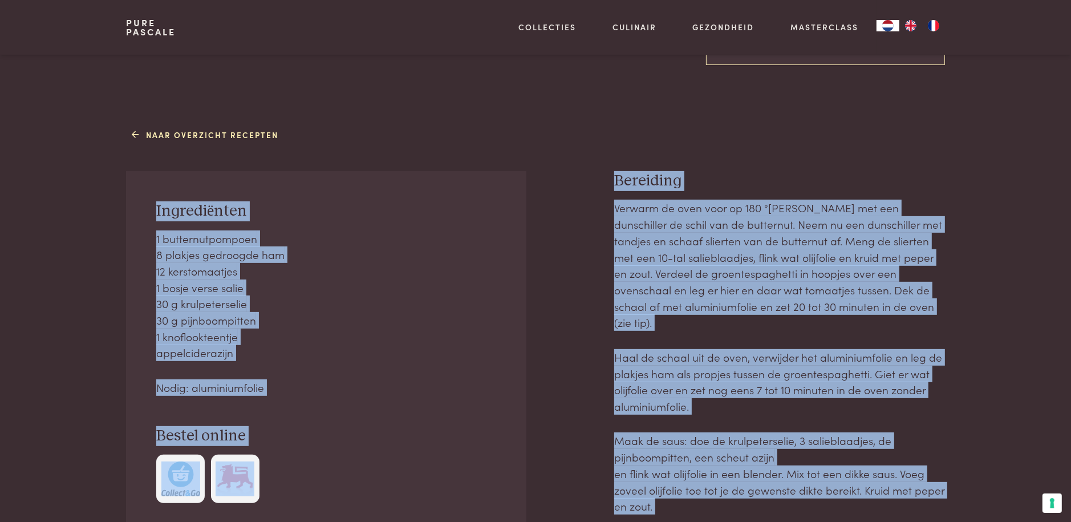
click at [380, 218] on h3 "Ingrediënten" at bounding box center [326, 211] width 340 height 20
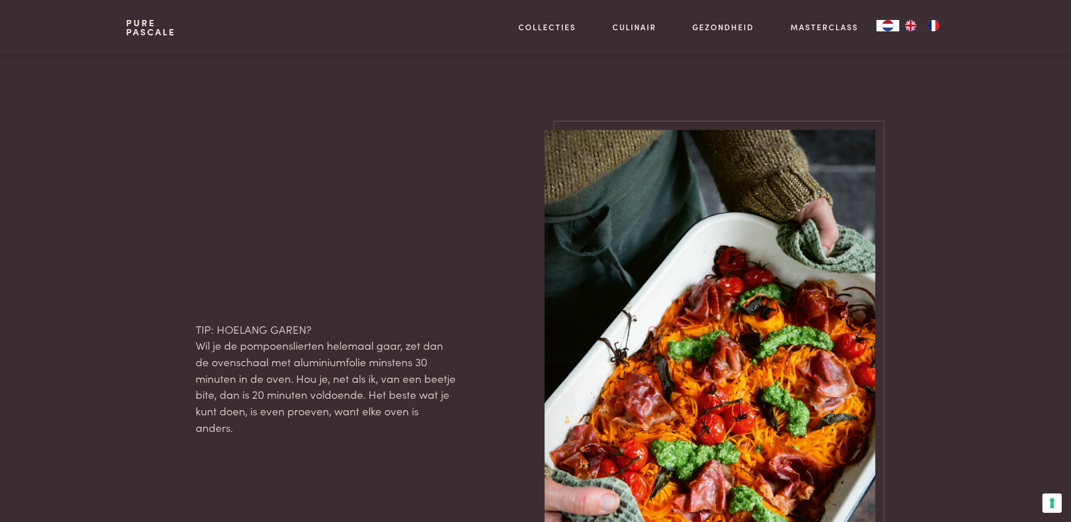
scroll to position [1426, 0]
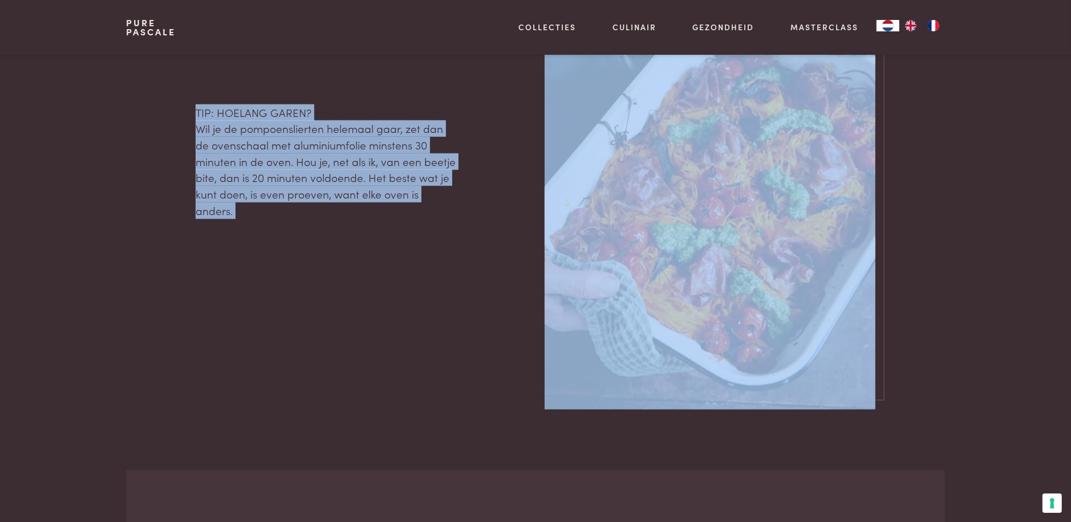
drag, startPoint x: 188, startPoint y: 116, endPoint x: 593, endPoint y: 248, distance: 425.5
click at [604, 246] on div "TIP: HOELANG GAREN? Wil je de pompoenslierten helemaal gaar, zet dan de ovensch…" at bounding box center [535, 161] width 819 height 496
copy div "TIP: HOELANG GAREN? Wil je de pompoenslierten helemaal gaar, zet dan de ovensch…"
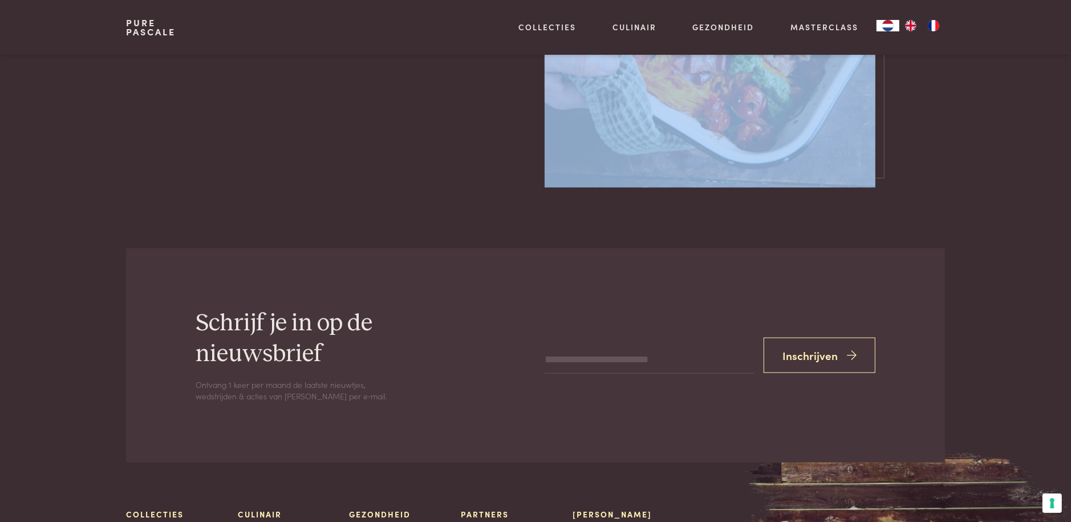
scroll to position [1711, 0]
